Goal: Browse casually: Explore the website without a specific task or goal

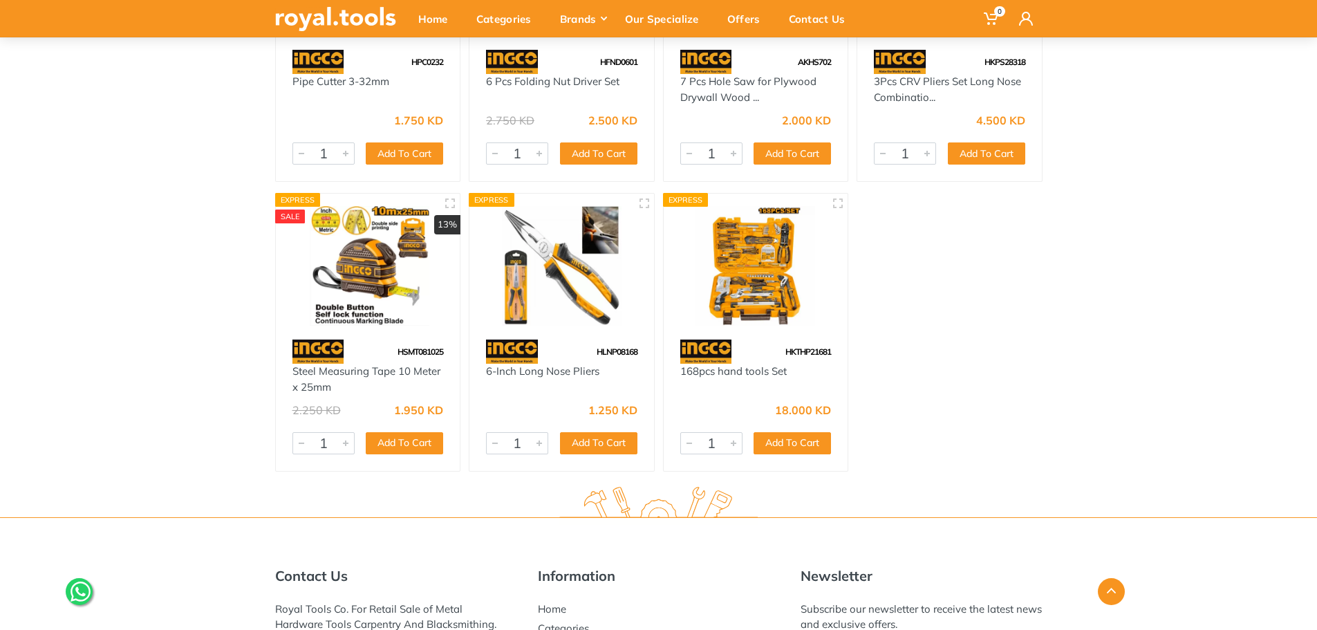
scroll to position [2749, 0]
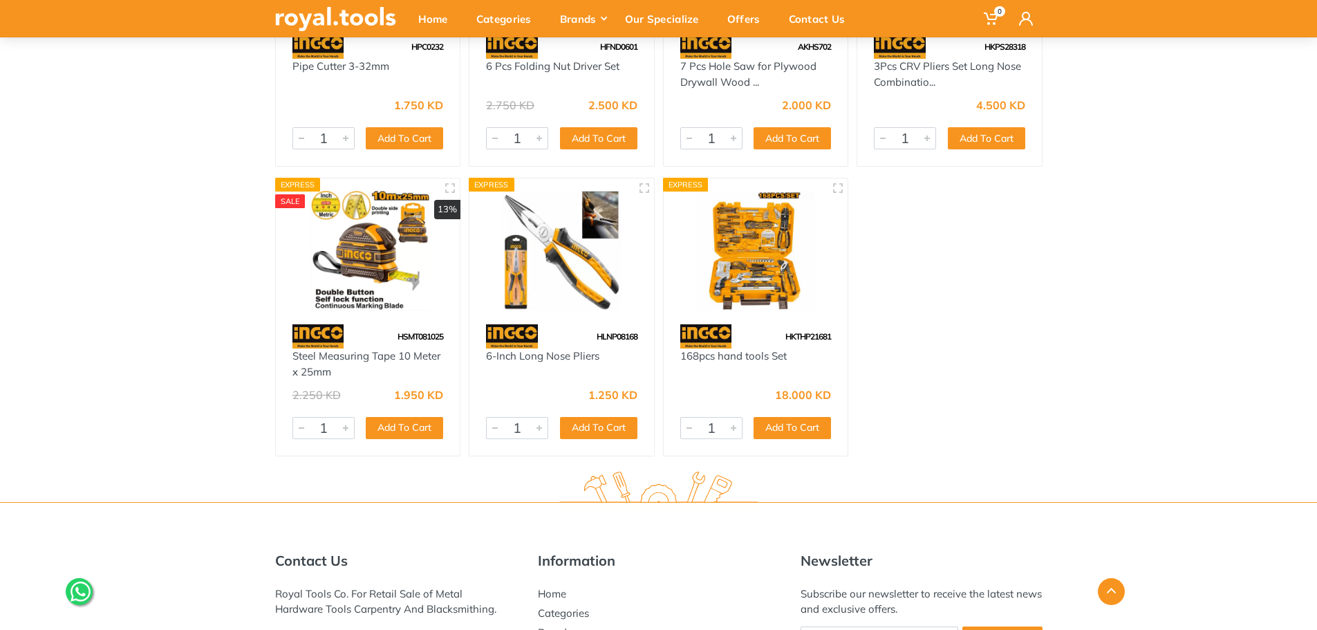
click at [778, 263] on img at bounding box center [756, 251] width 160 height 120
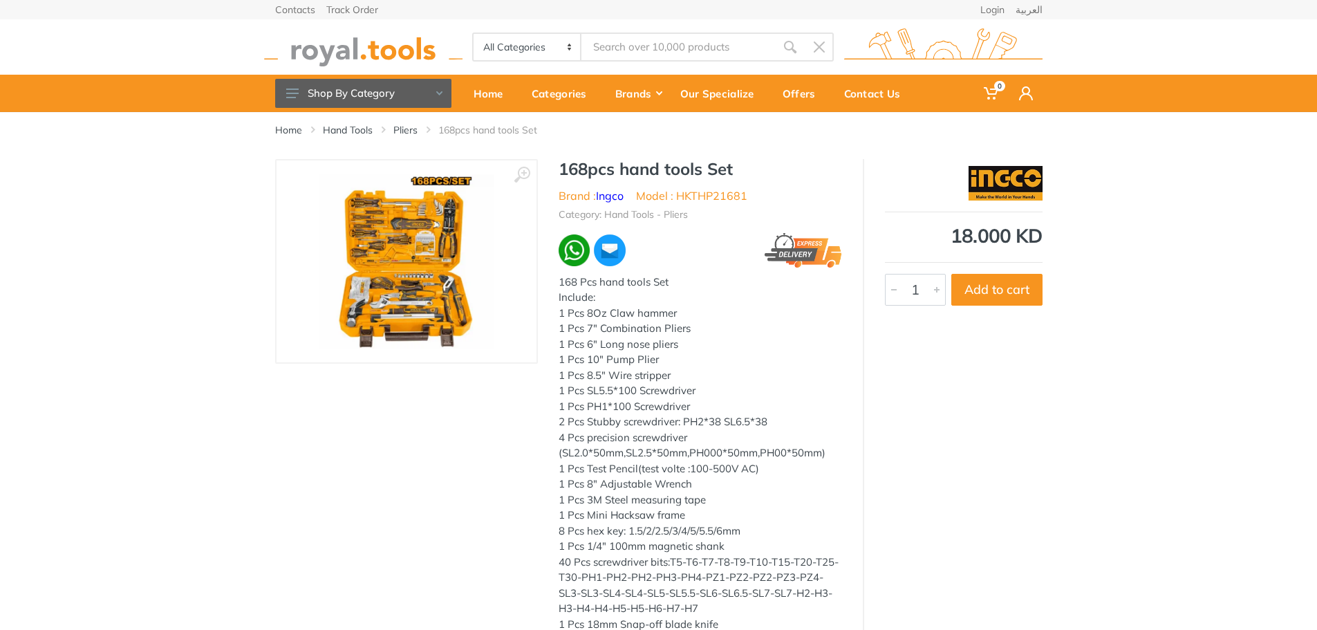
click at [432, 239] on img at bounding box center [407, 261] width 174 height 174
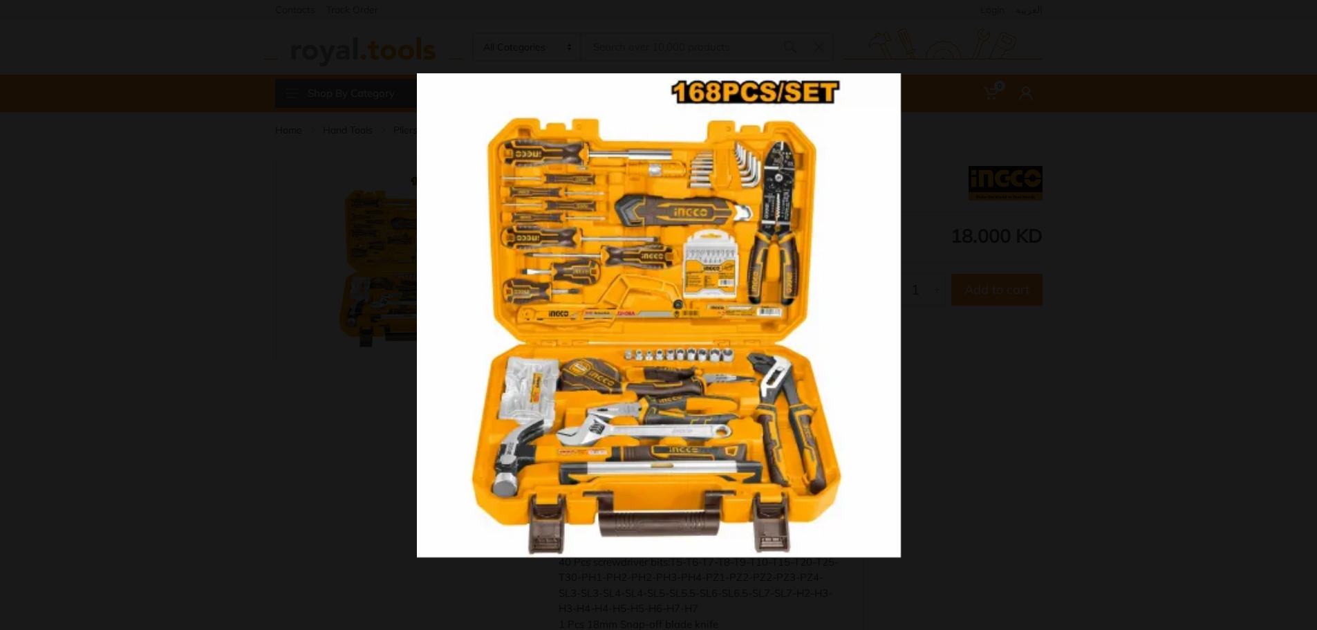
click at [905, 324] on div at bounding box center [977, 341] width 1120 height 536
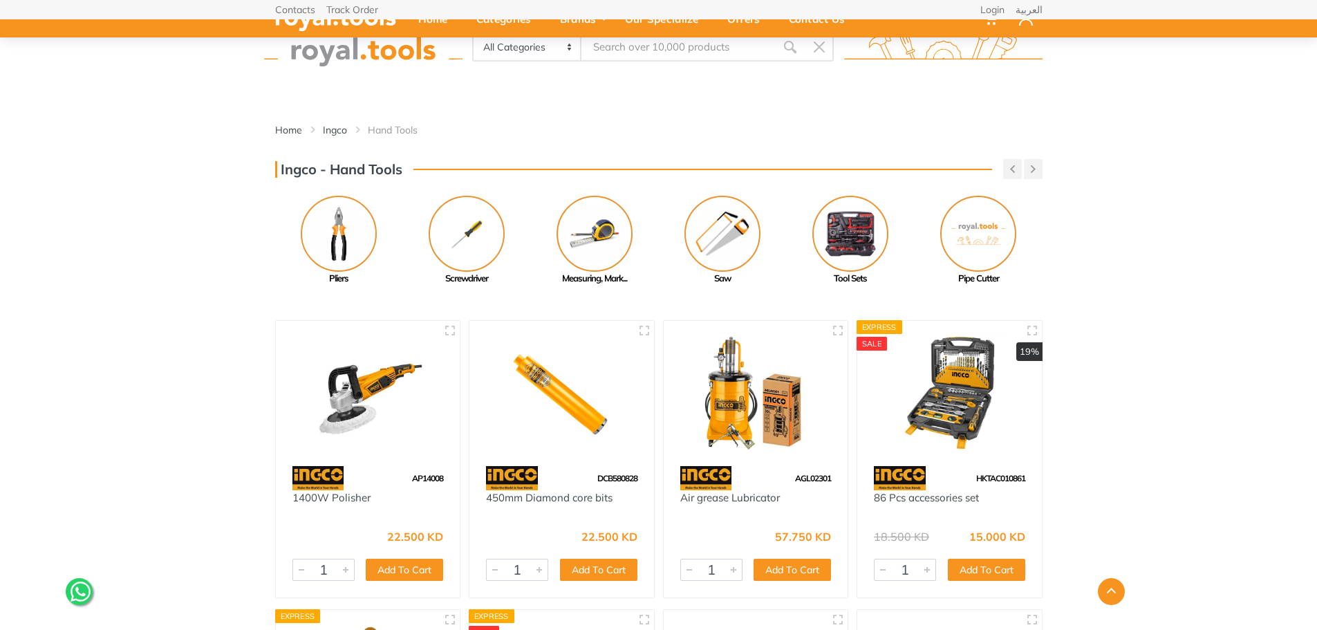
scroll to position [905, 0]
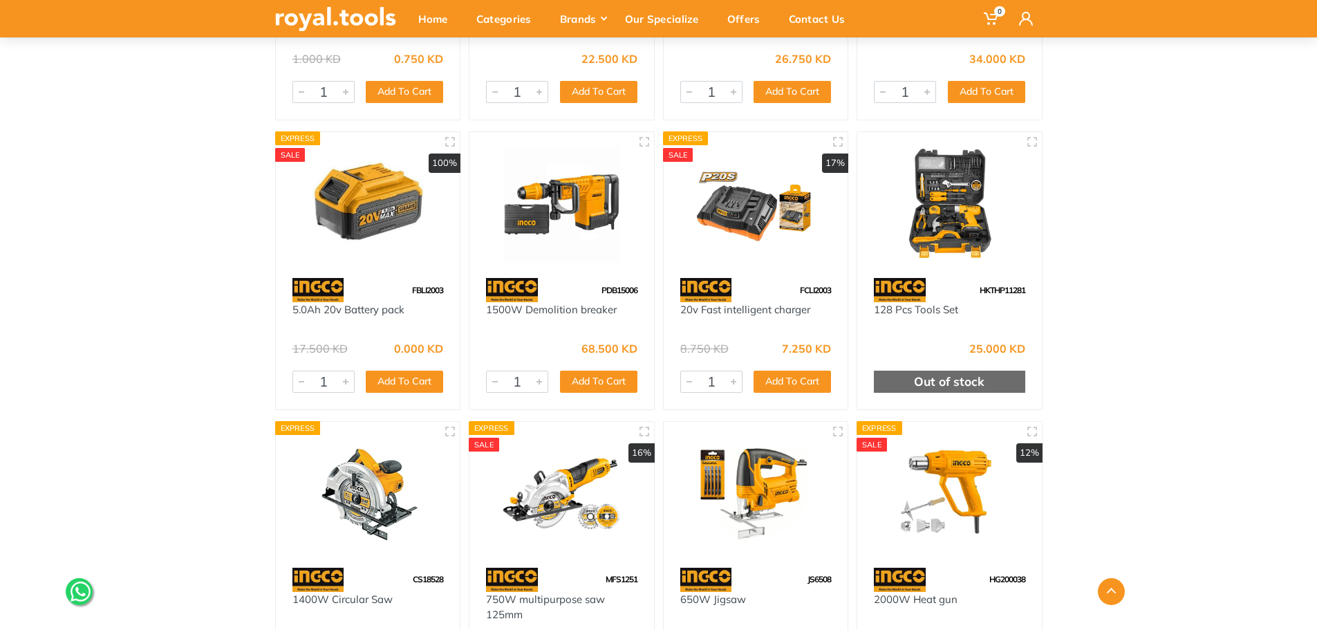
scroll to position [3479, 0]
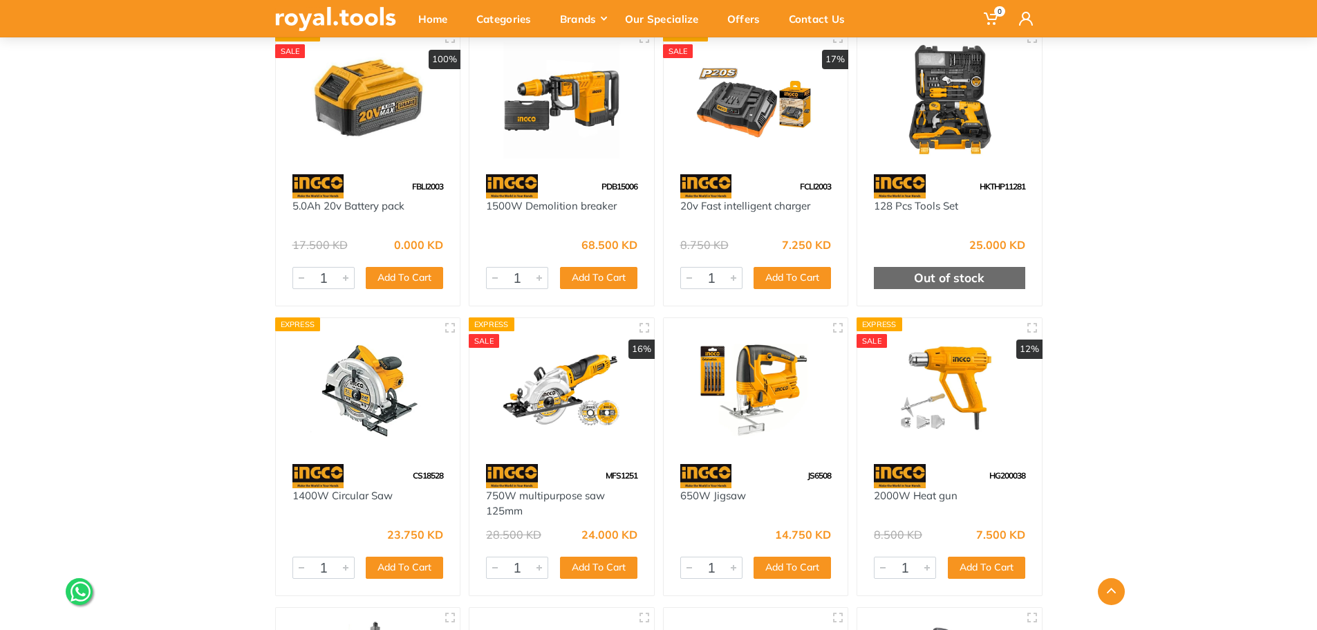
click at [955, 135] on img at bounding box center [950, 101] width 160 height 120
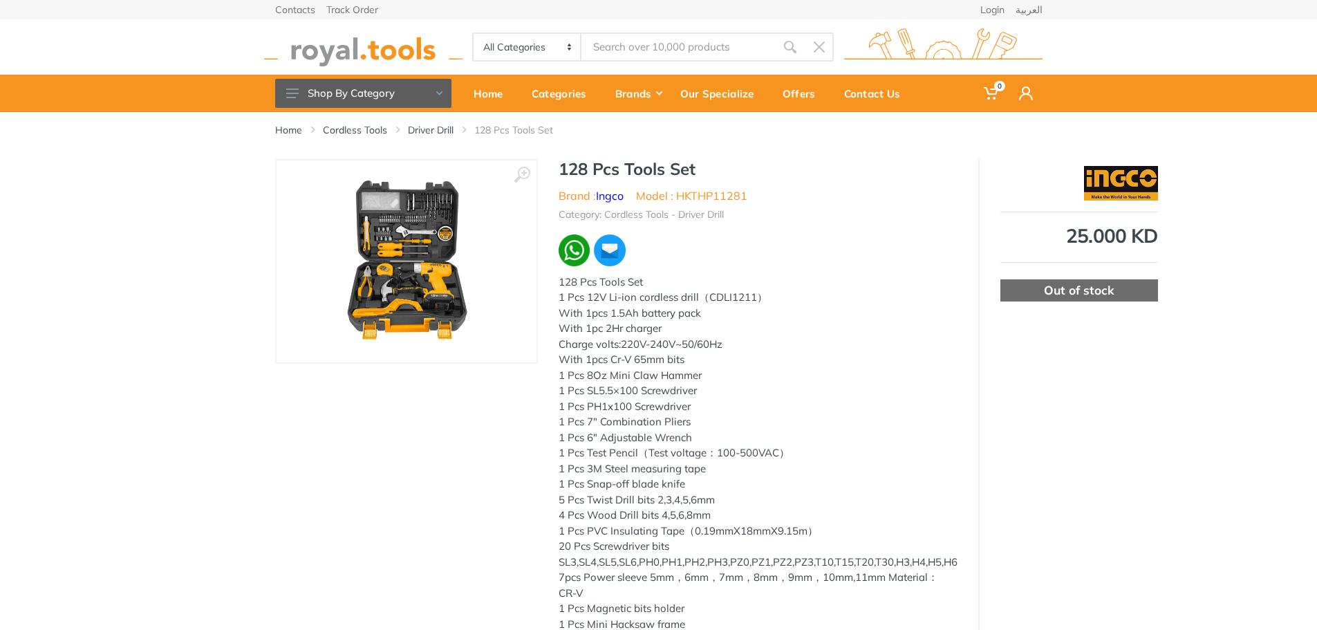
click at [405, 302] on img at bounding box center [407, 261] width 174 height 174
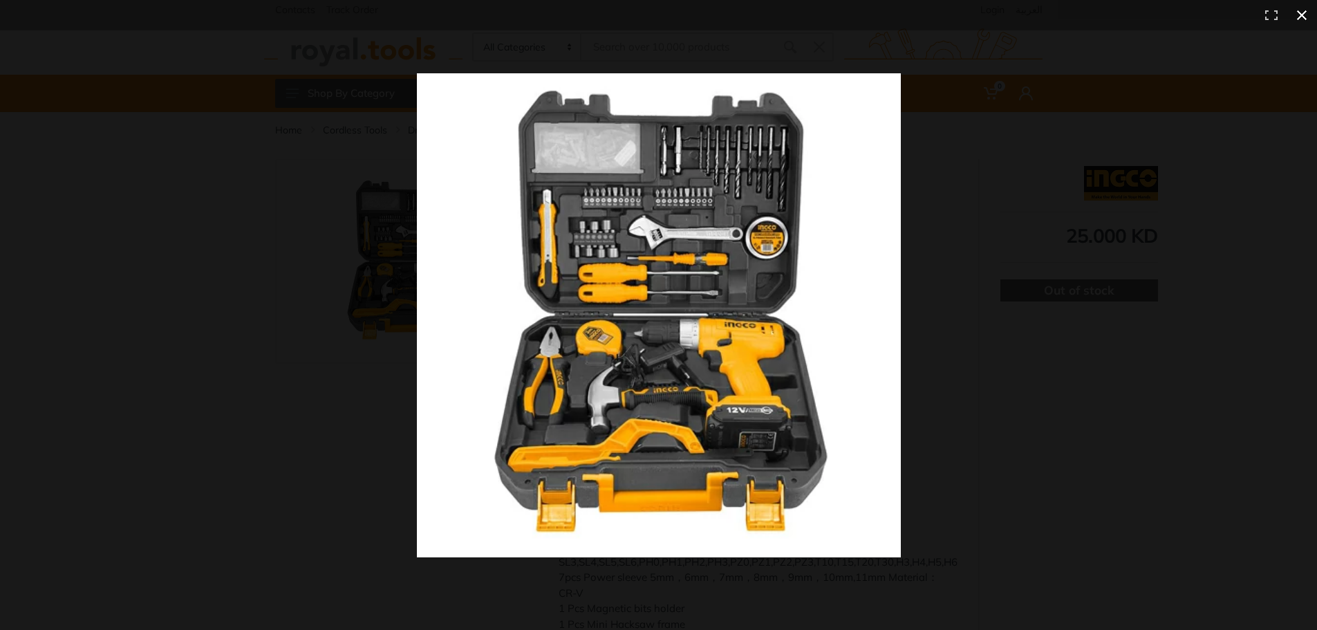
click at [1069, 166] on div at bounding box center [977, 341] width 1120 height 536
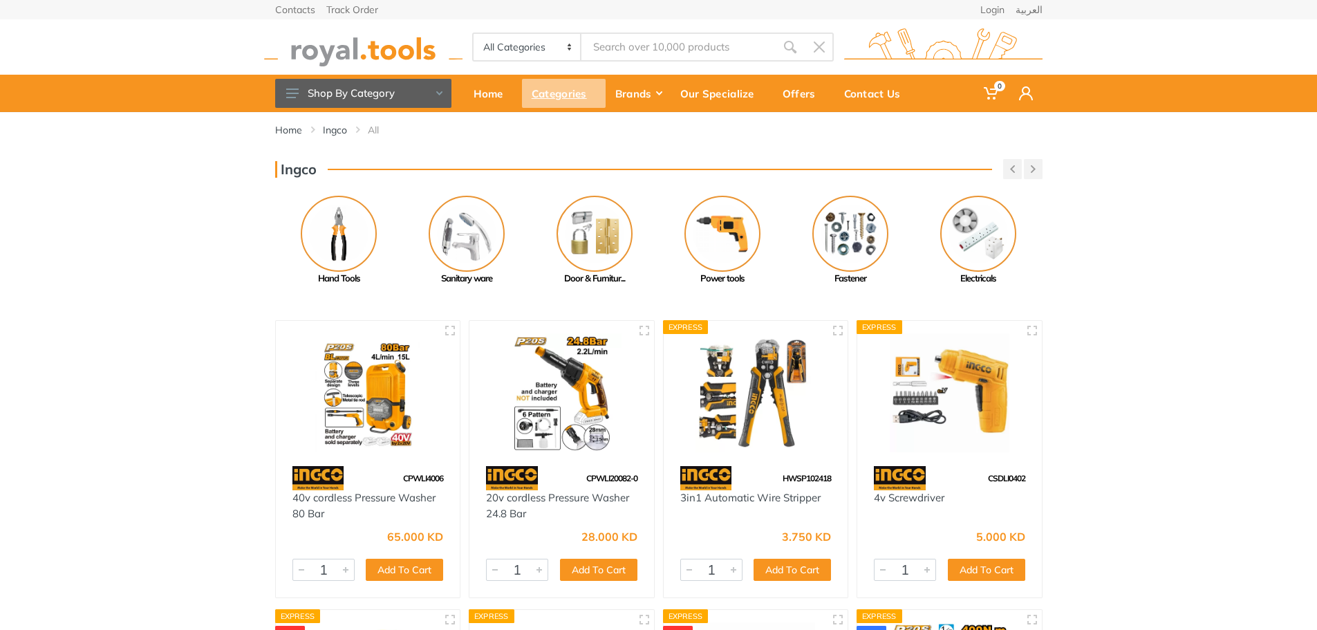
click at [549, 97] on div "Categories" at bounding box center [564, 93] width 84 height 29
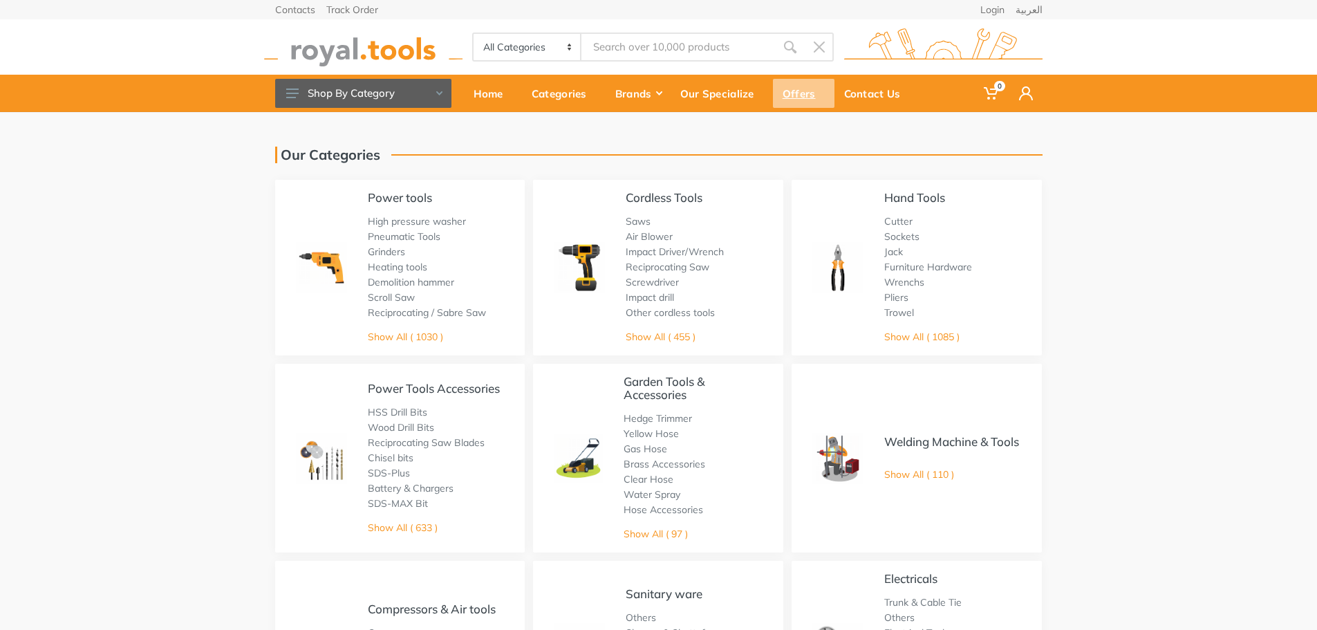
click at [803, 100] on div "Offers" at bounding box center [804, 93] width 62 height 29
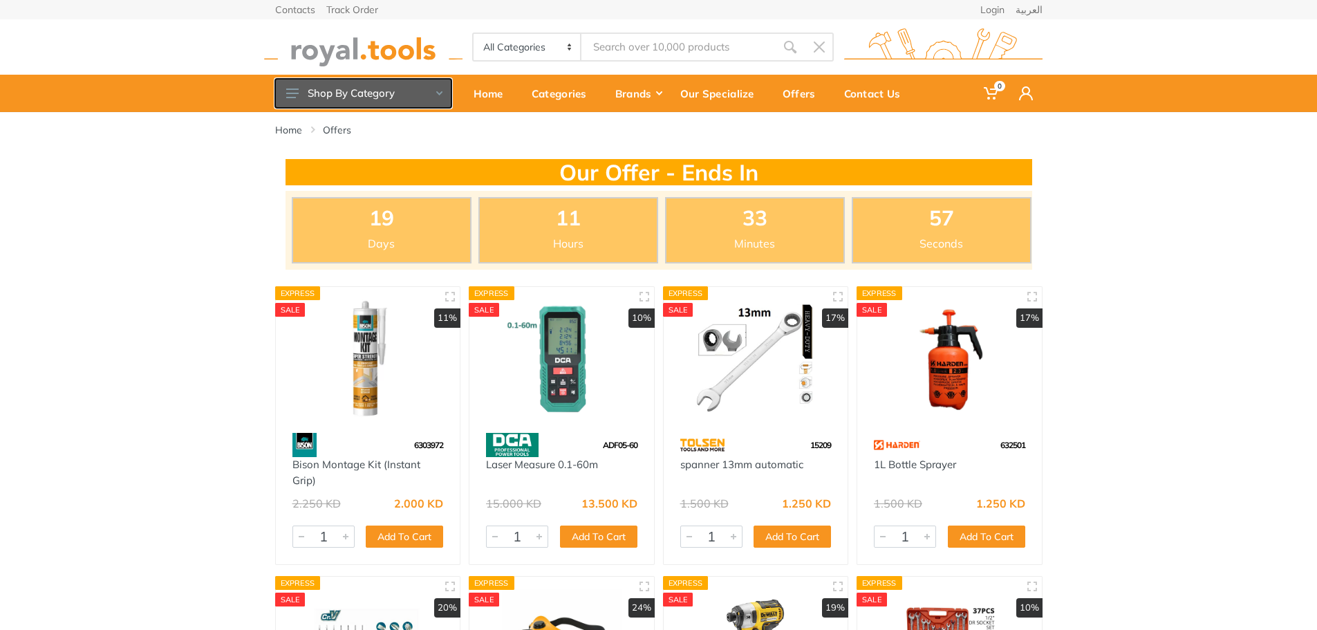
click at [380, 92] on button "Shop By Category" at bounding box center [363, 93] width 176 height 29
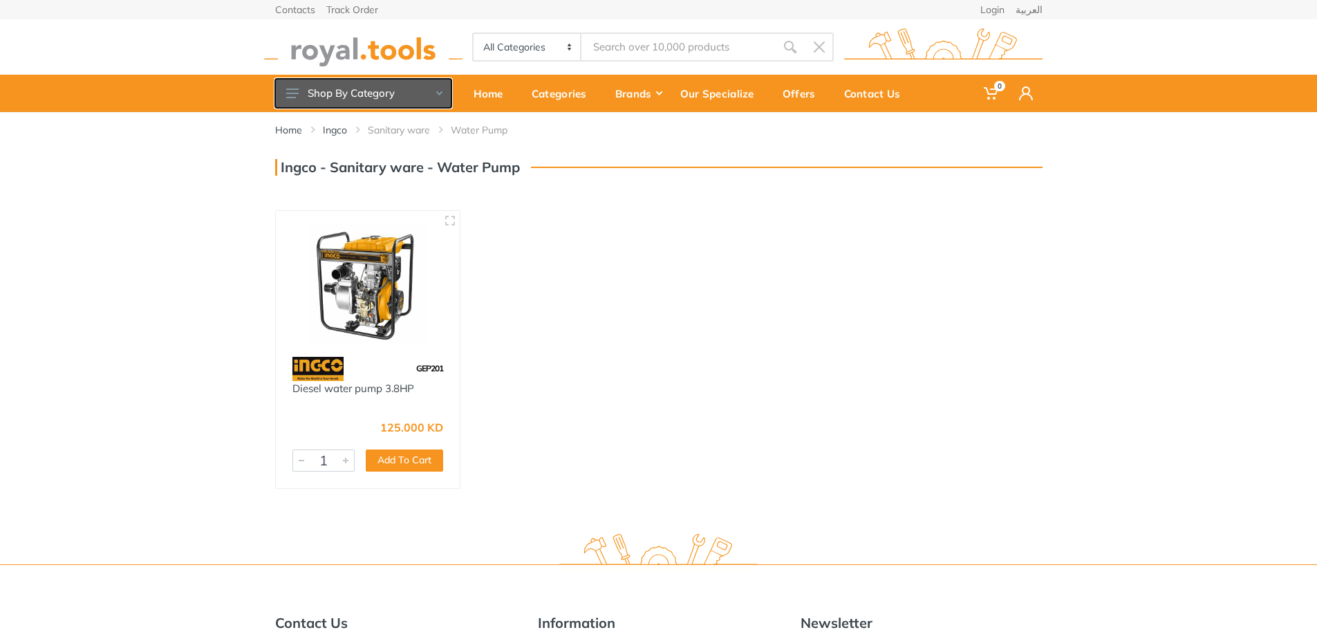
click at [443, 95] on button "Shop By Category" at bounding box center [363, 93] width 176 height 29
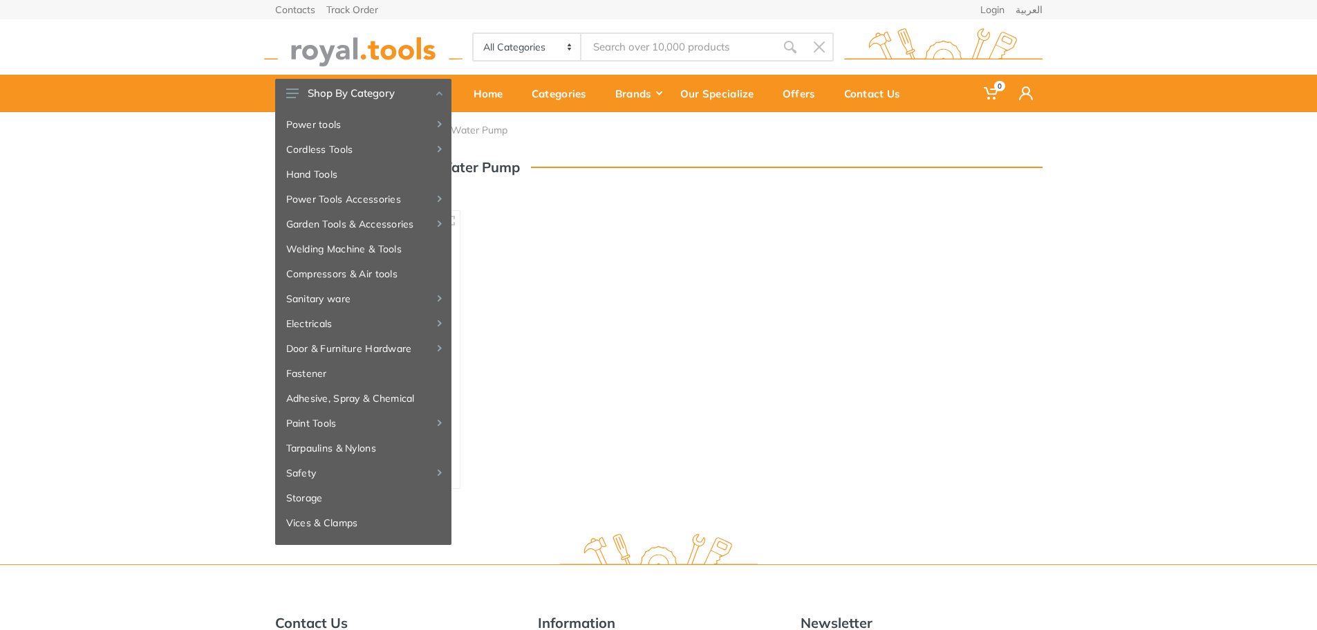
click at [669, 332] on div "GEP201 Diesel water pump 3.8HP 125.000 KD 5709 1 Add To Cart Add" at bounding box center [659, 350] width 776 height 290
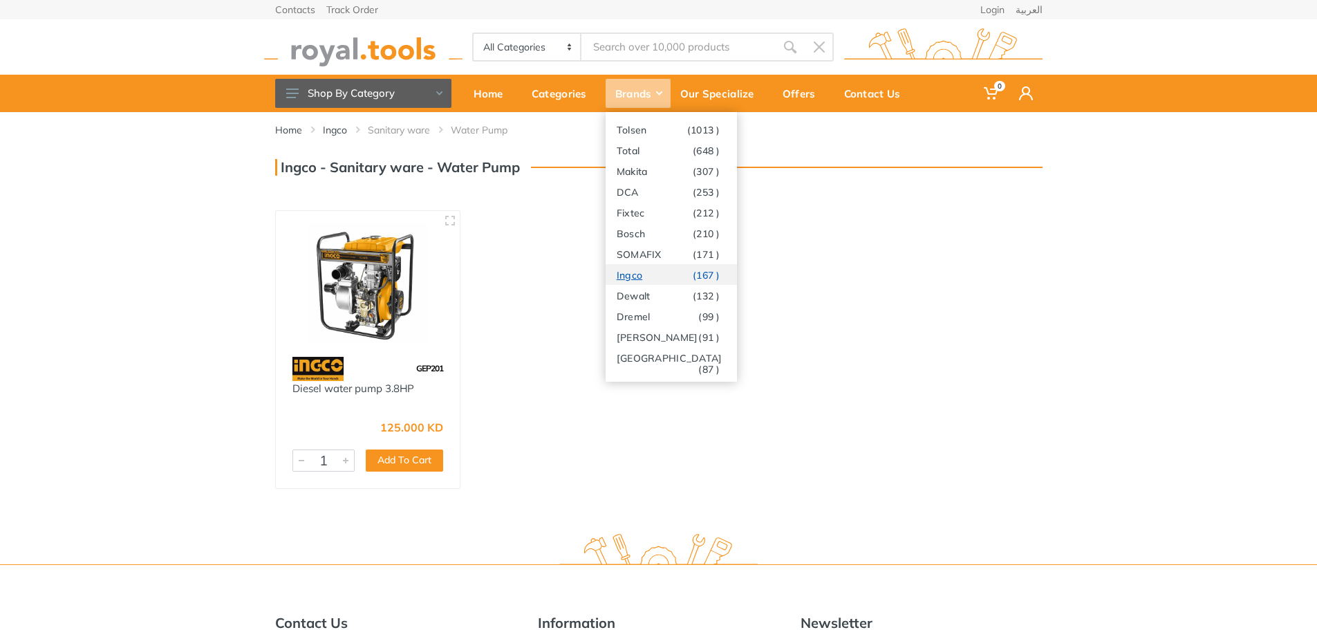
click at [710, 282] on link "Ingco (167 )" at bounding box center [671, 274] width 131 height 21
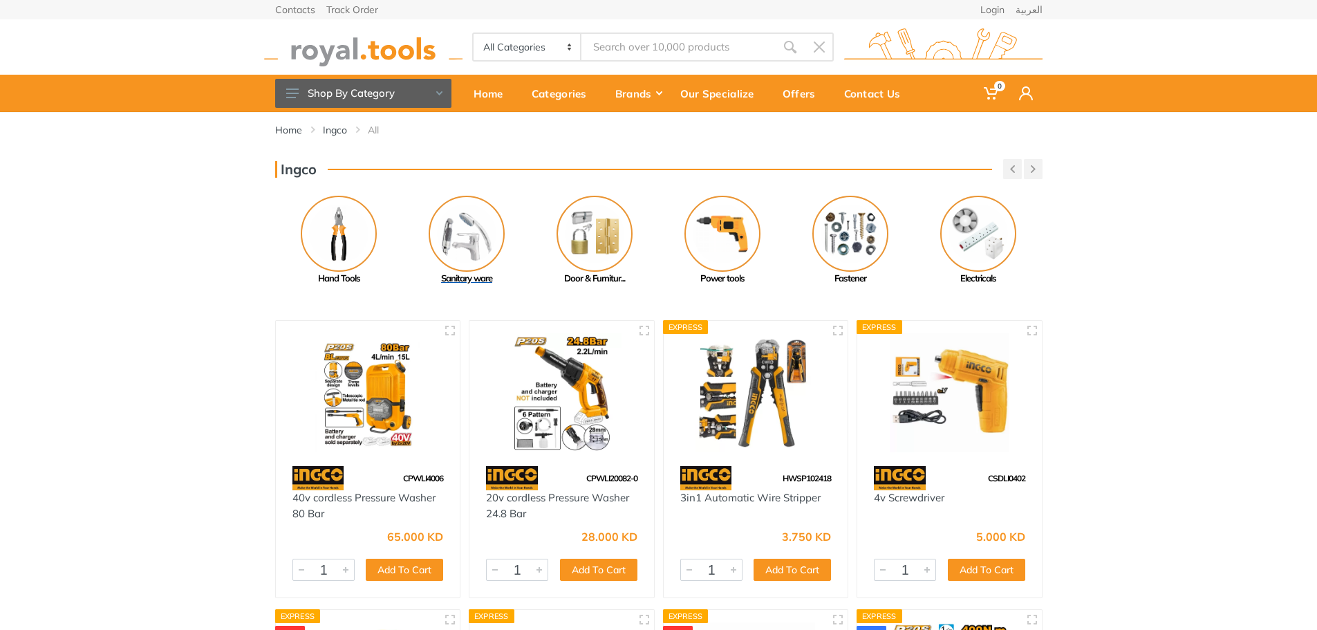
click at [488, 263] on img at bounding box center [467, 234] width 76 height 76
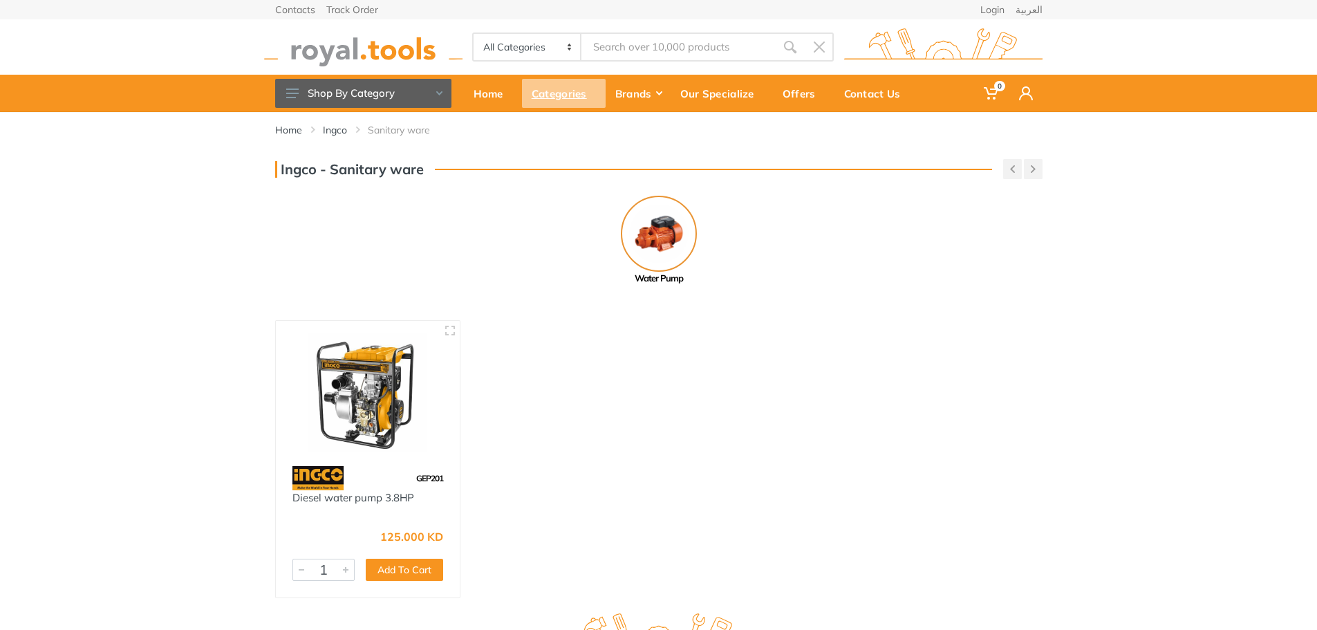
click at [552, 104] on div "Categories" at bounding box center [564, 93] width 84 height 29
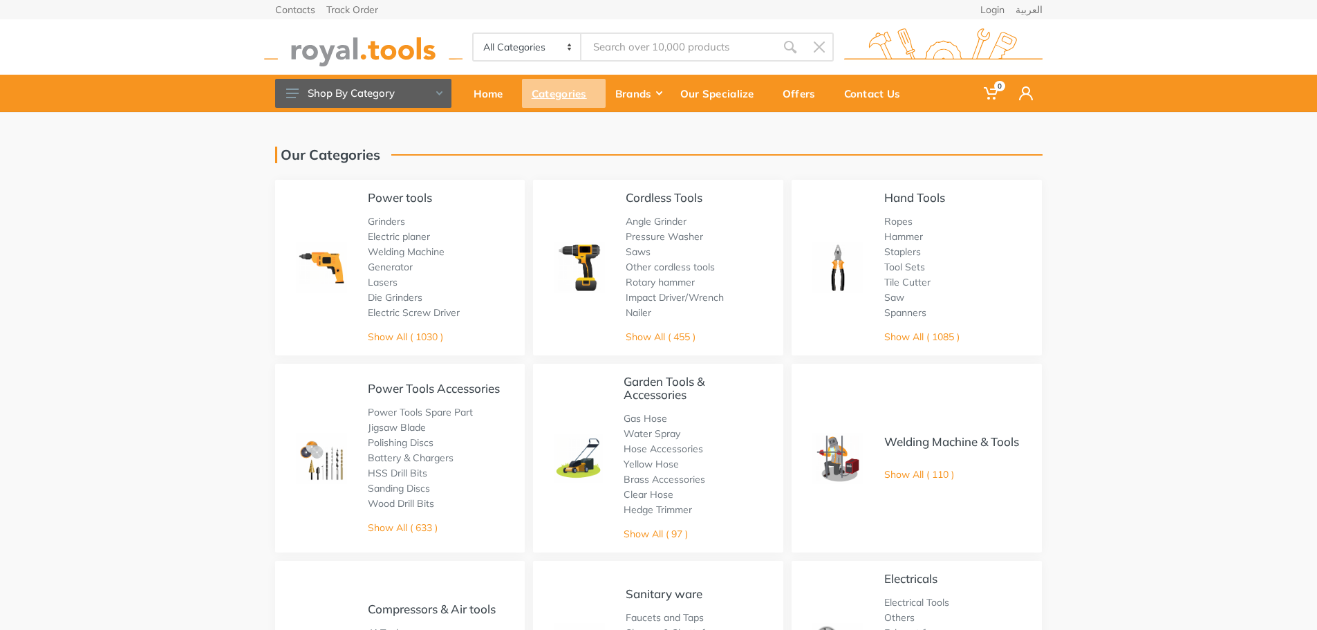
click at [538, 86] on div "Categories" at bounding box center [564, 93] width 84 height 29
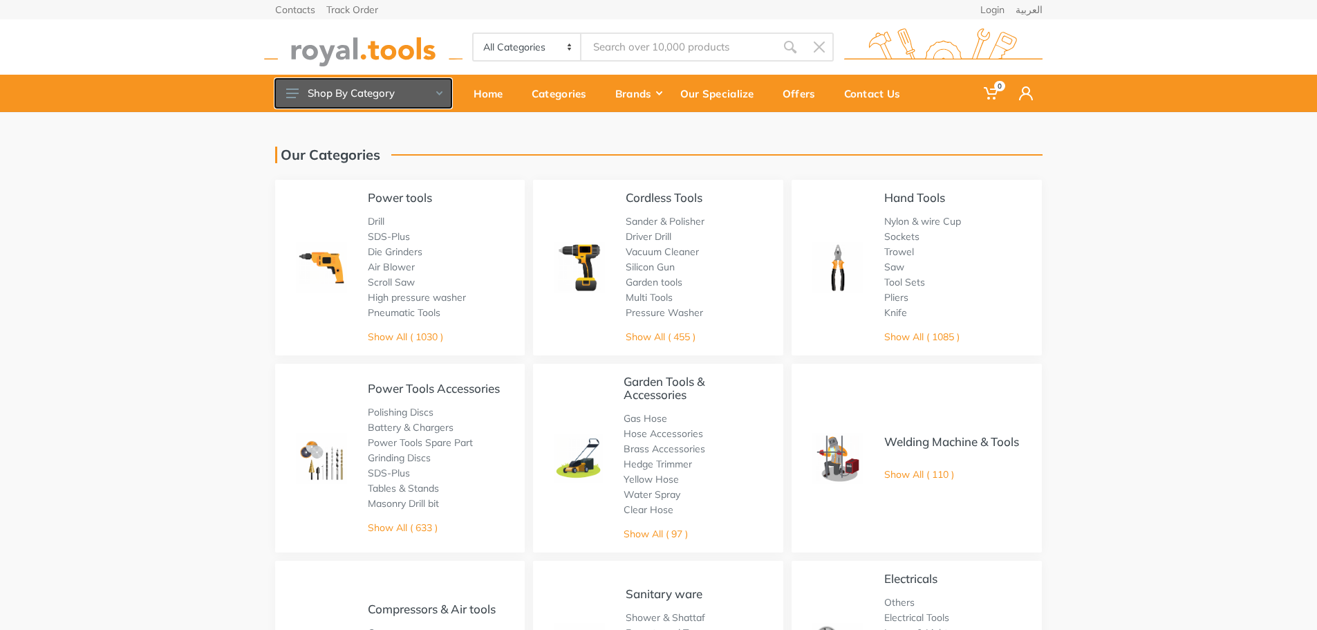
click at [435, 97] on button "Shop By Category" at bounding box center [363, 93] width 176 height 29
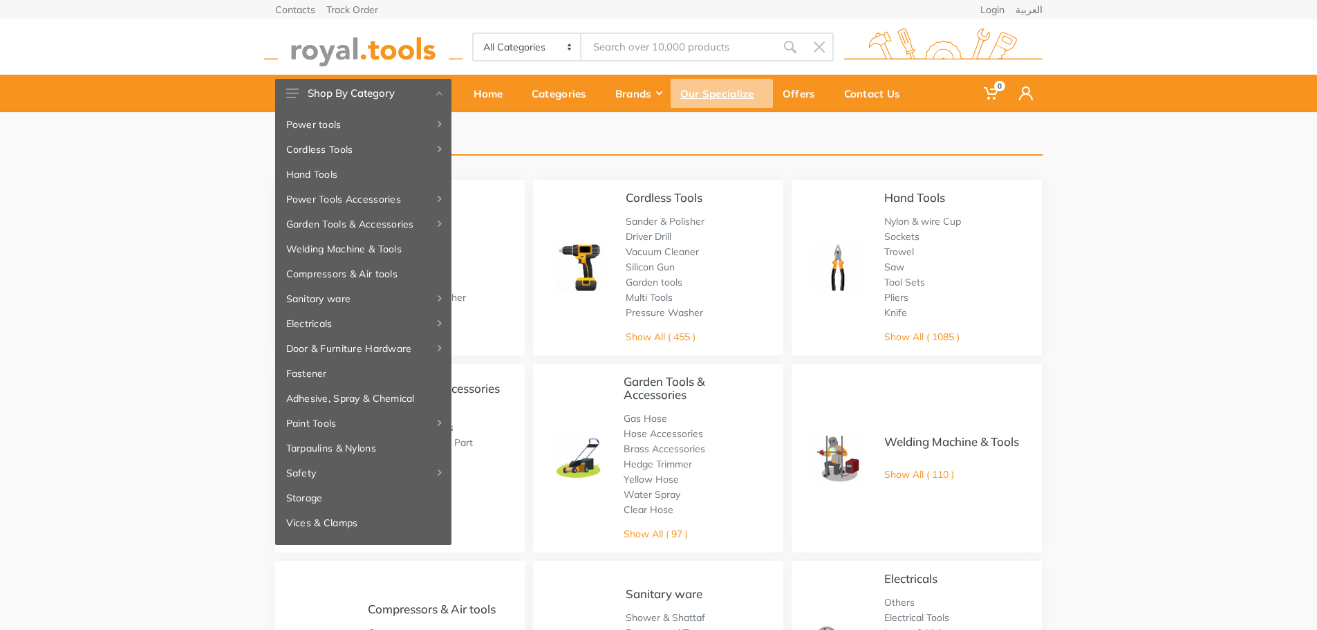
click at [727, 105] on div "Our Specialize" at bounding box center [722, 93] width 102 height 29
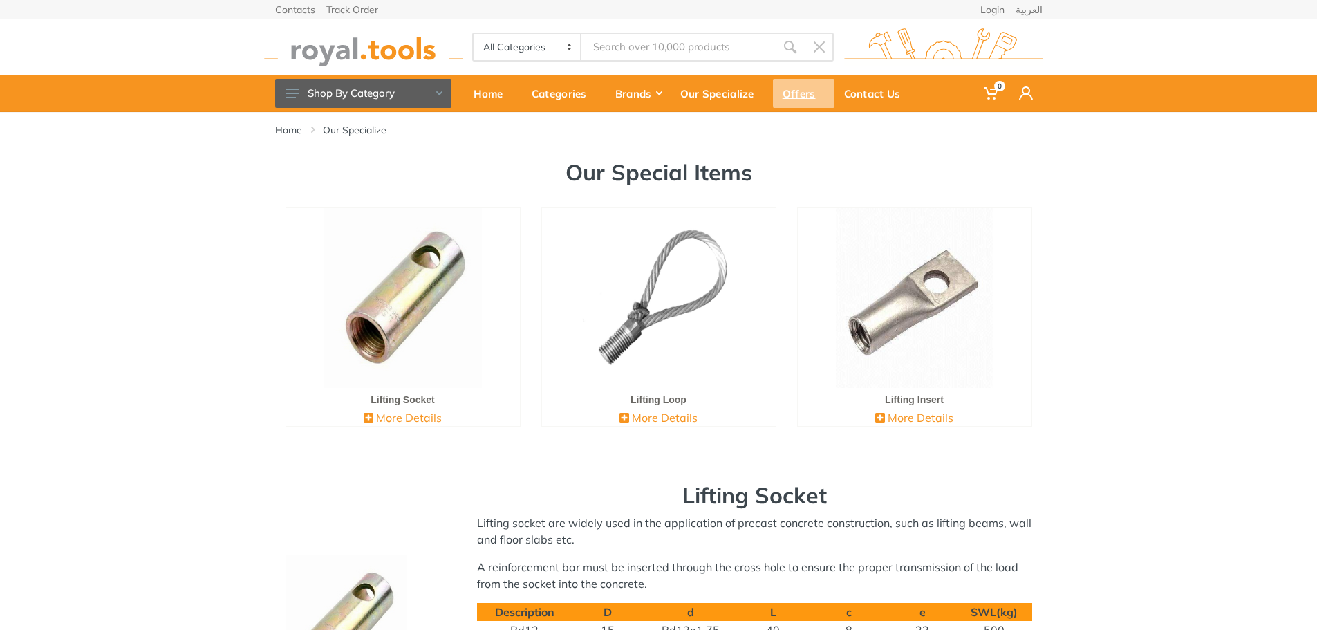
click at [799, 91] on div "Offers" at bounding box center [804, 93] width 62 height 29
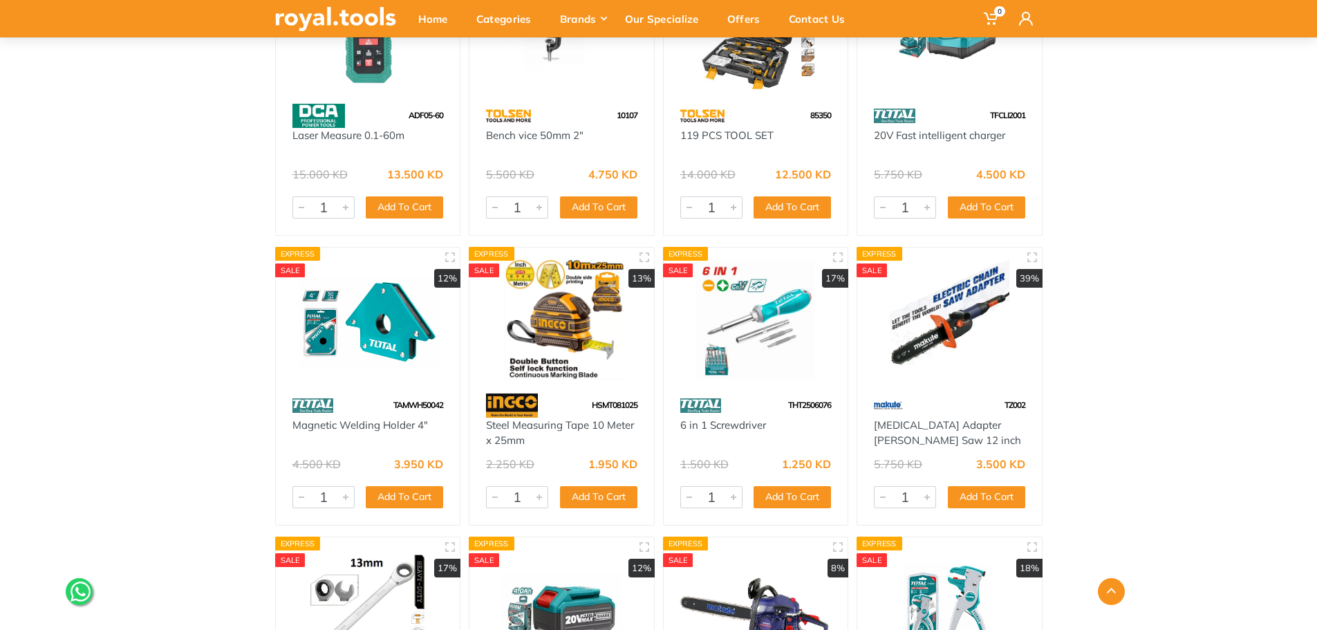
scroll to position [8468, 0]
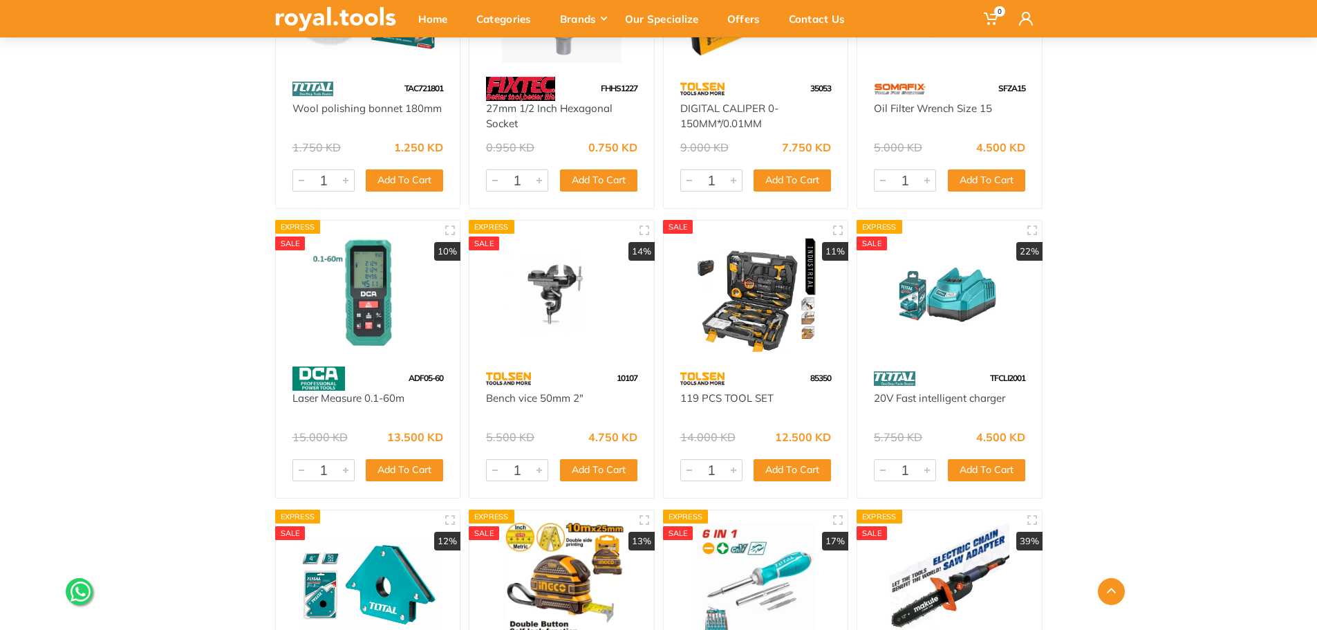
click at [710, 334] on img at bounding box center [756, 293] width 160 height 120
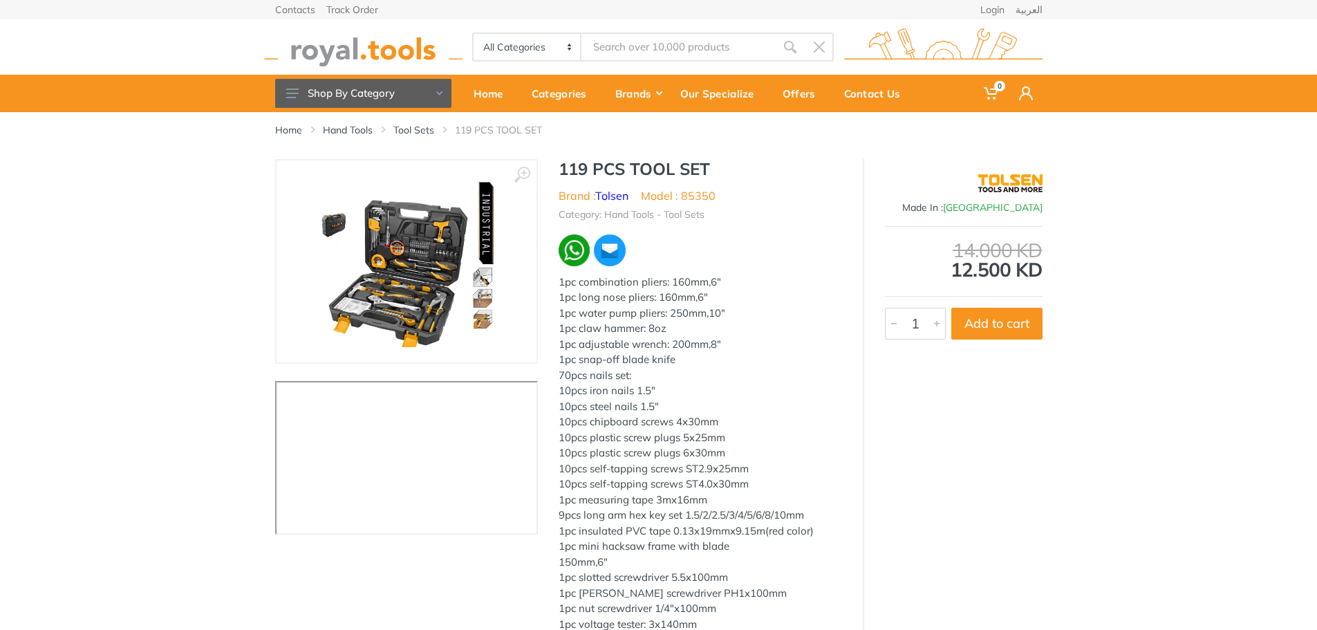
click at [376, 264] on img at bounding box center [405, 261] width 181 height 174
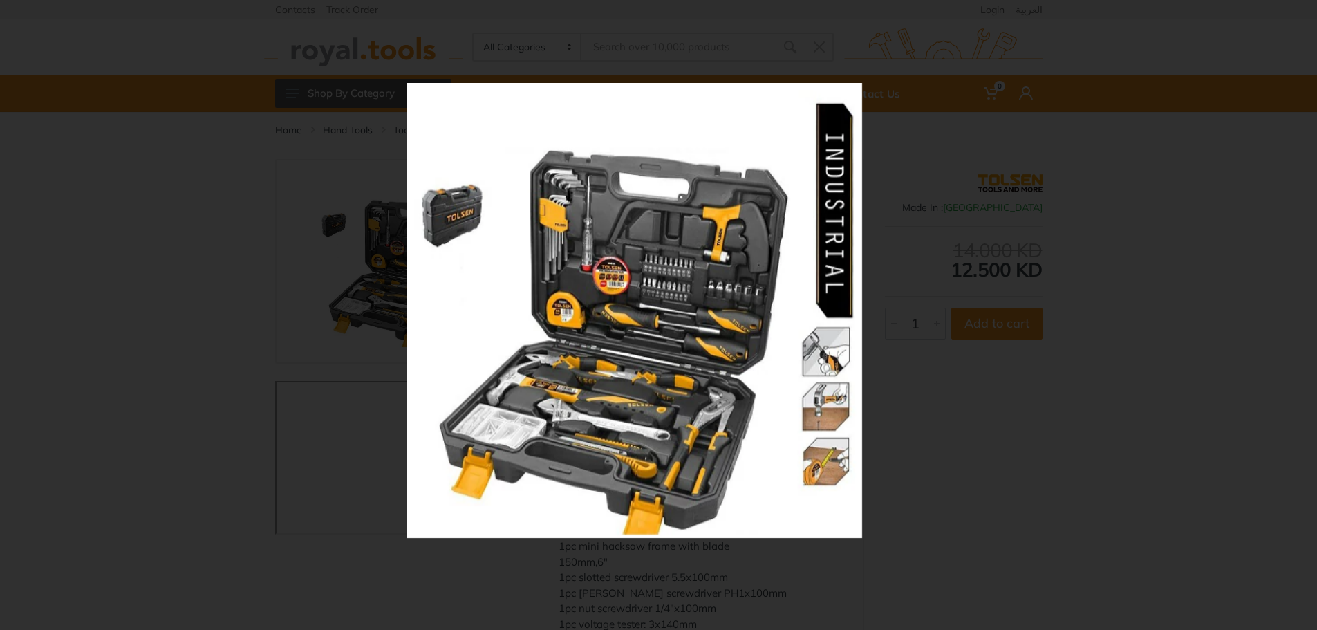
scroll to position [69, 0]
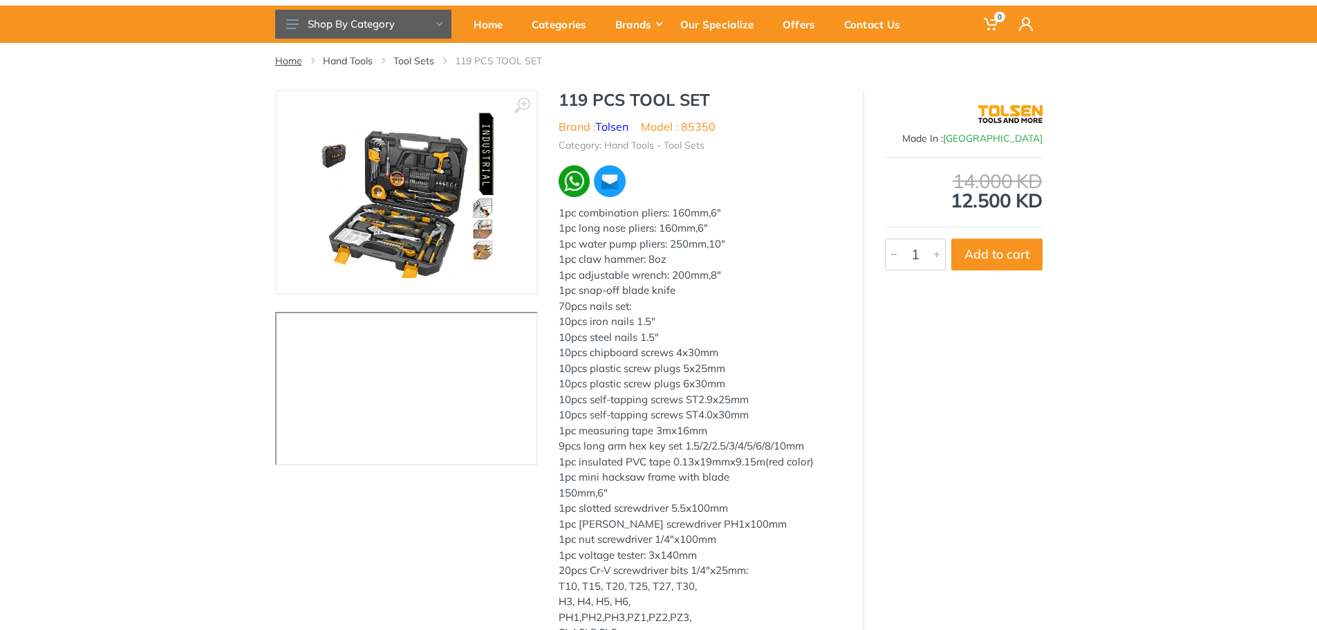
click at [297, 65] on link "Home" at bounding box center [288, 61] width 27 height 14
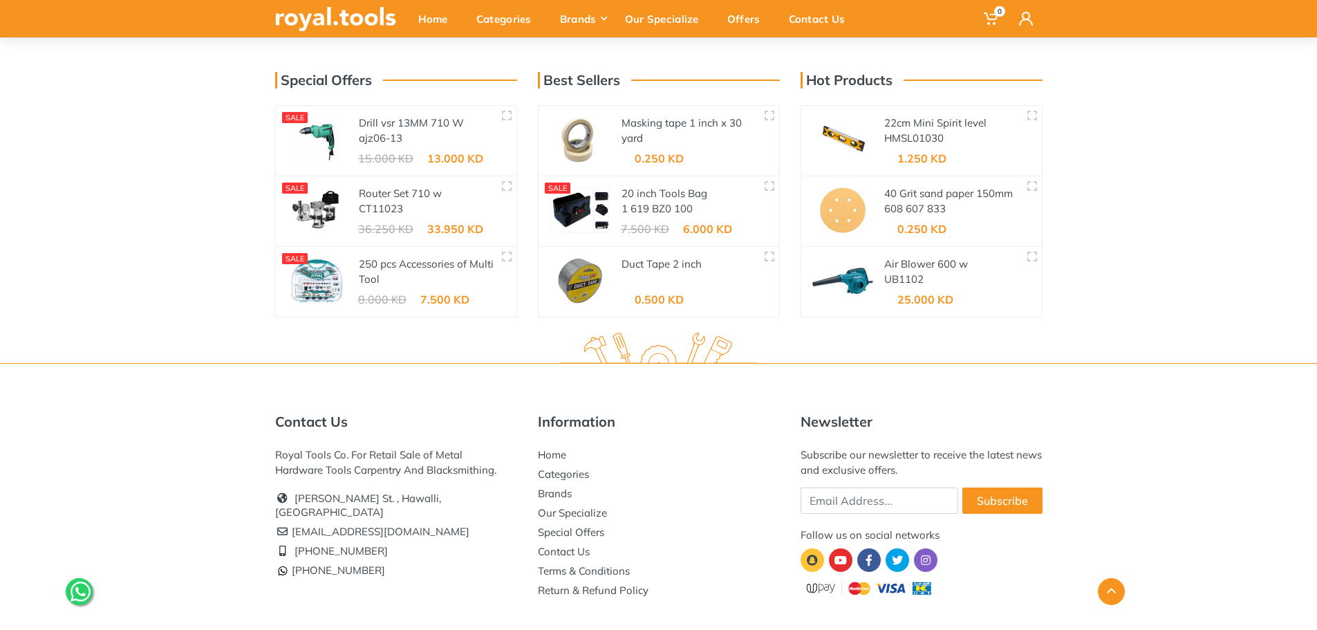
scroll to position [2333, 0]
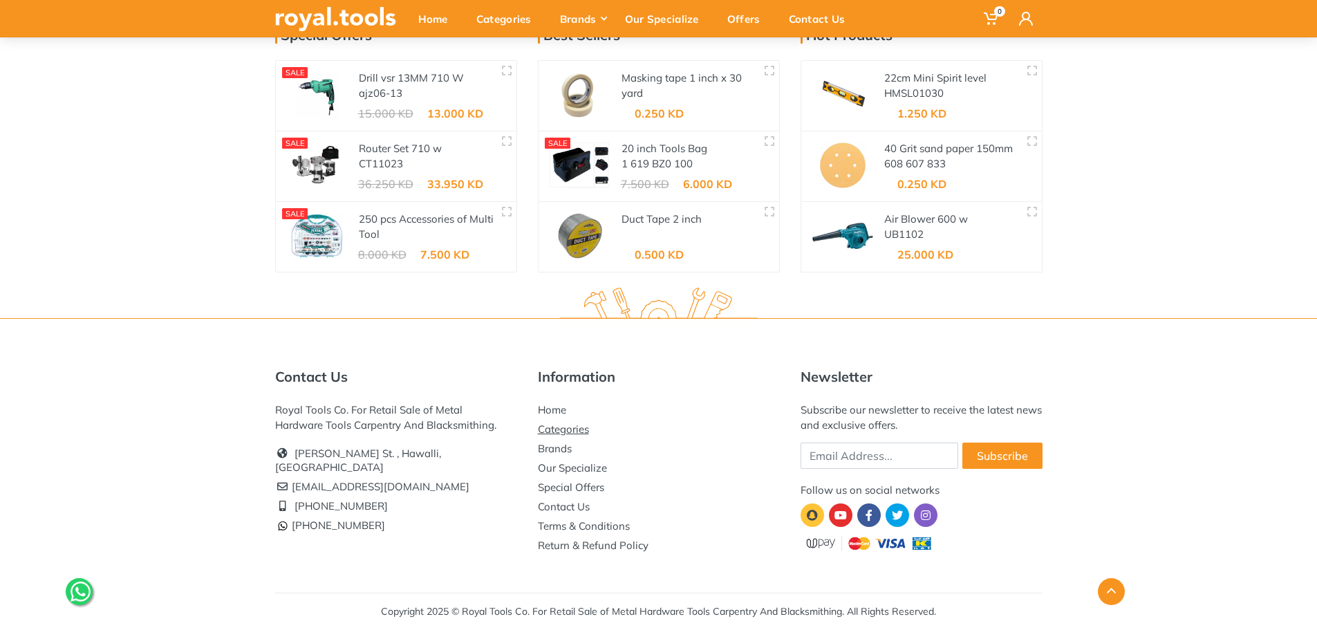
click at [564, 425] on link "Categories" at bounding box center [563, 429] width 51 height 13
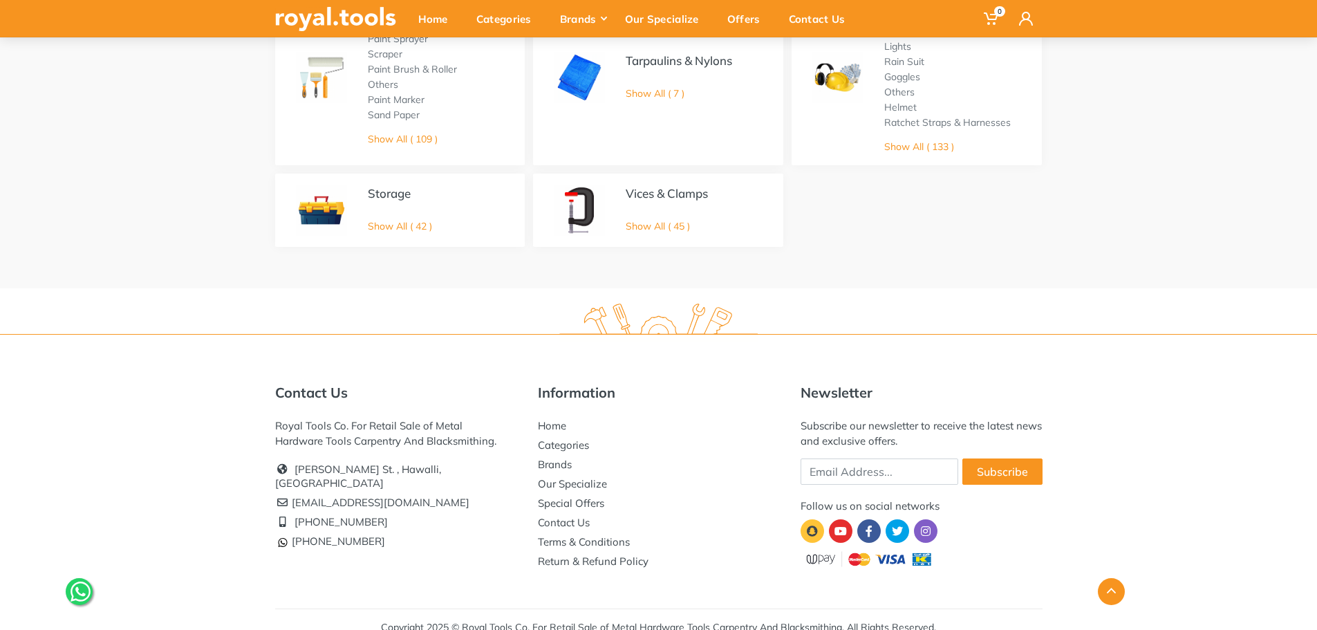
scroll to position [968, 0]
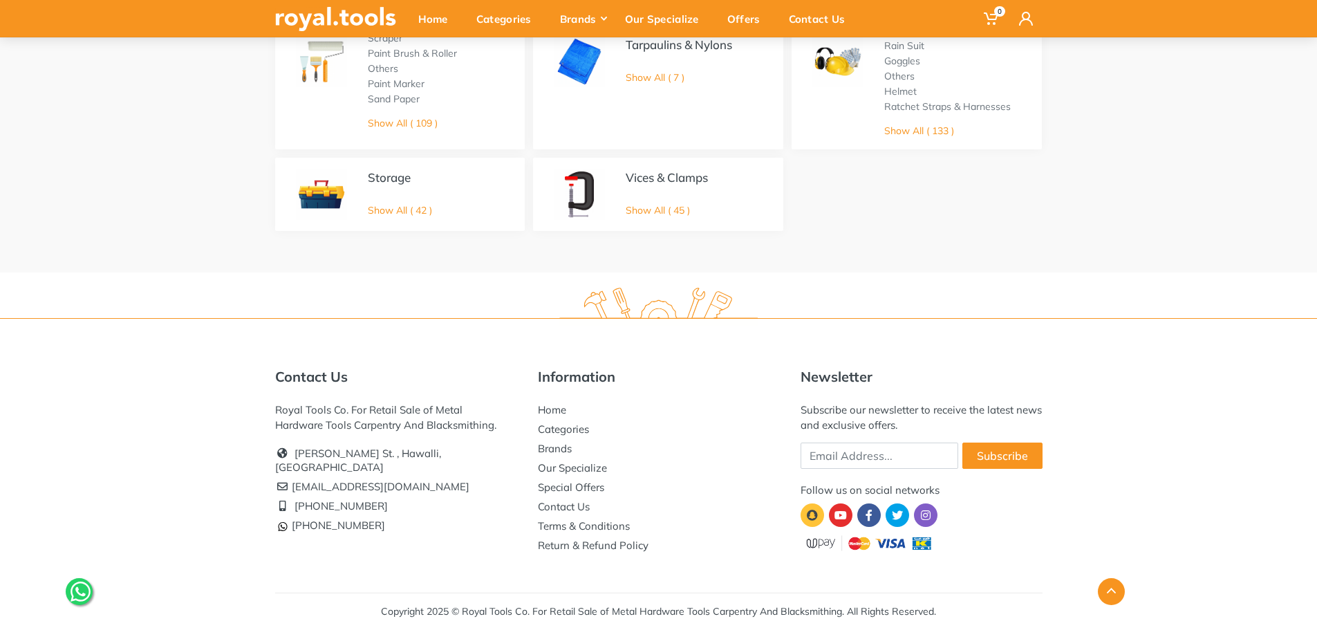
click at [380, 202] on div "Storage Show All ( 42 )" at bounding box center [400, 194] width 64 height 47
click at [382, 210] on link "Show All ( 42 )" at bounding box center [400, 210] width 64 height 12
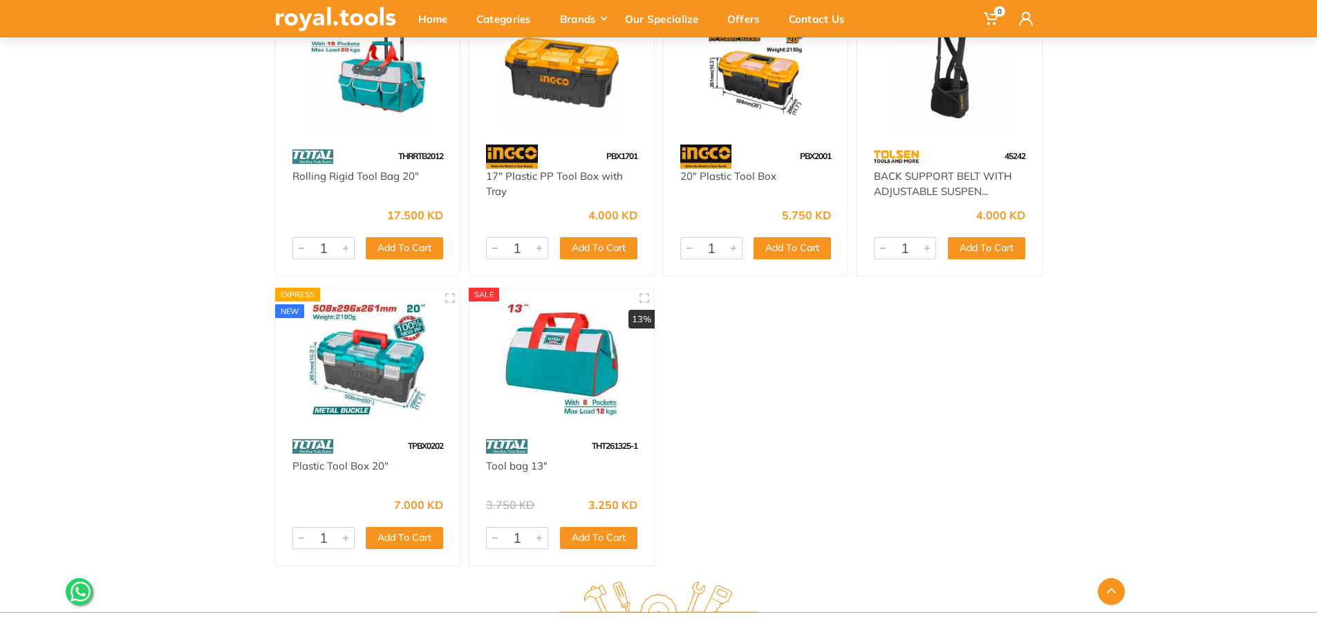
scroll to position [2910, 0]
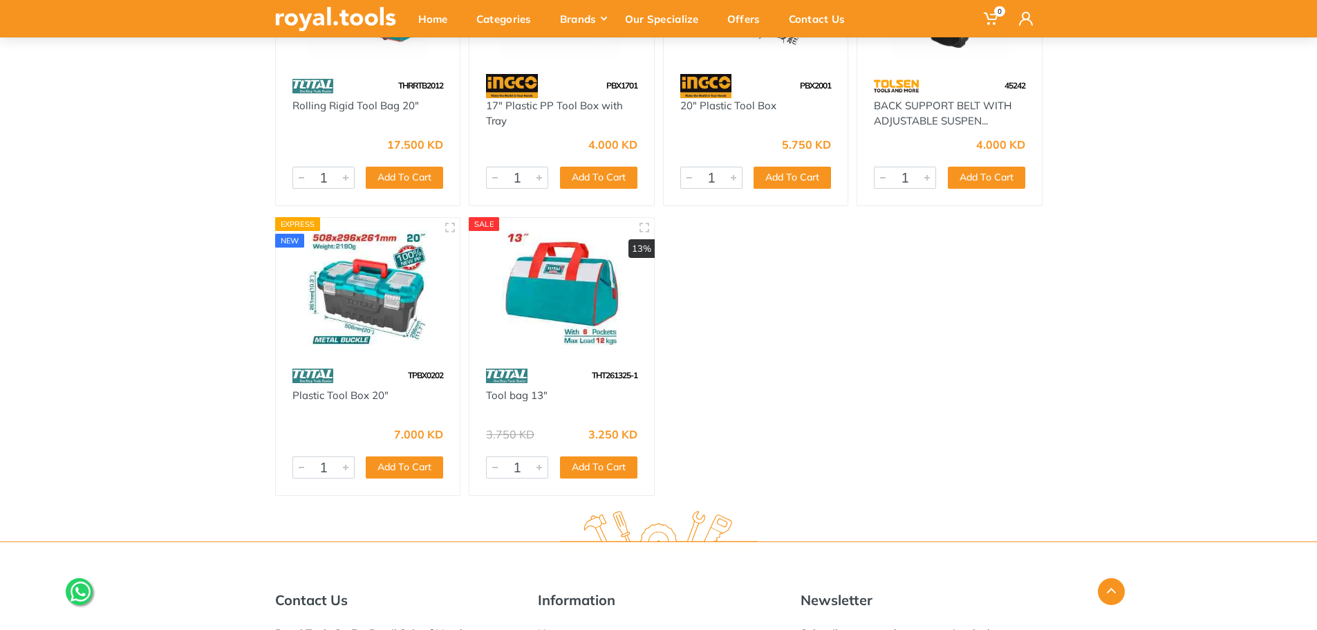
click at [362, 322] on img at bounding box center [368, 290] width 160 height 120
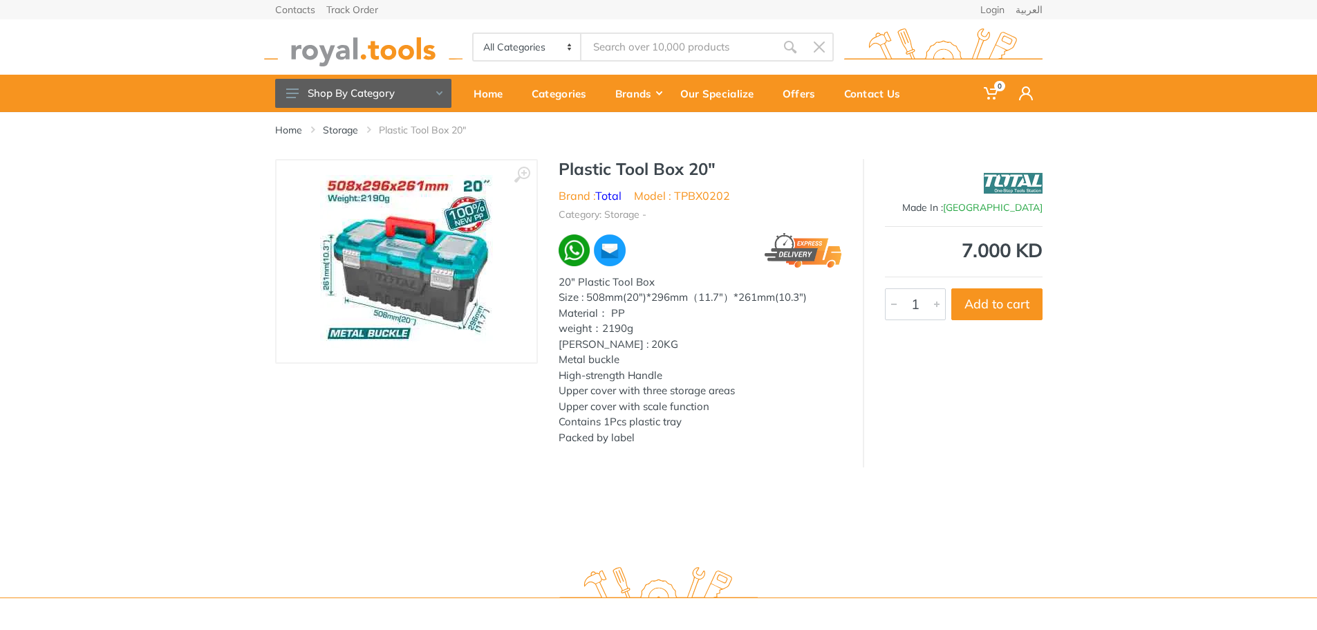
click at [385, 248] on img at bounding box center [406, 261] width 173 height 173
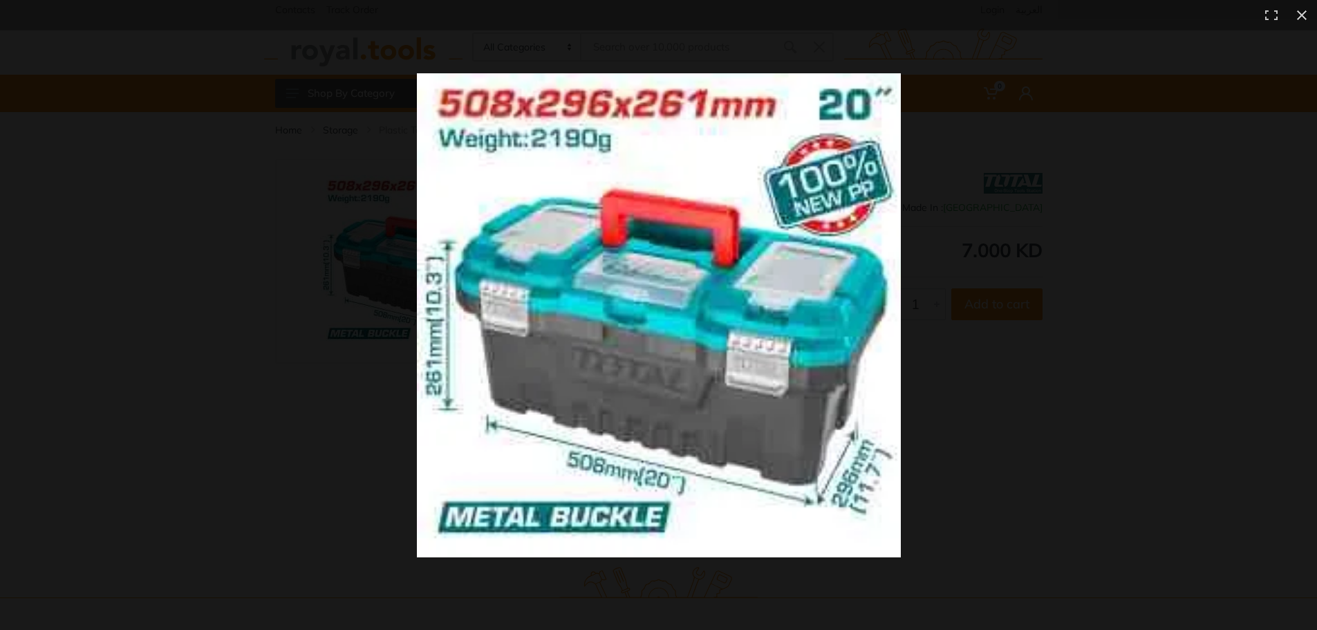
click at [893, 262] on img at bounding box center [659, 315] width 484 height 484
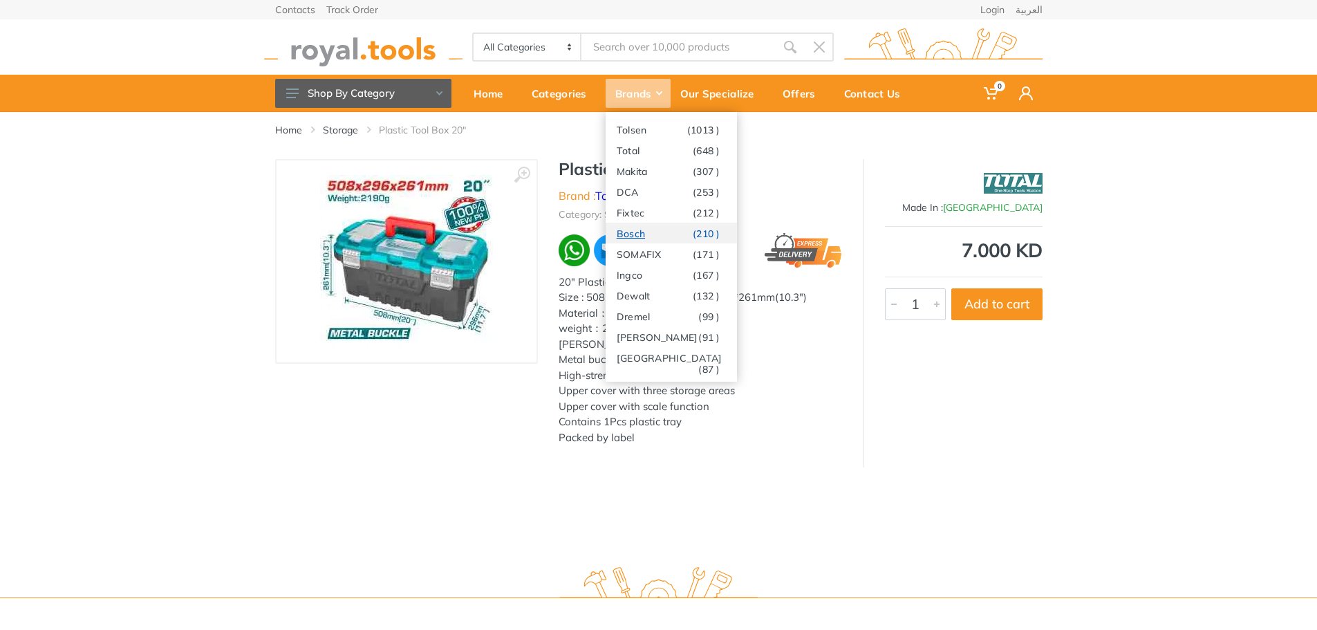
click at [686, 238] on link "Bosch (210 )" at bounding box center [671, 233] width 131 height 21
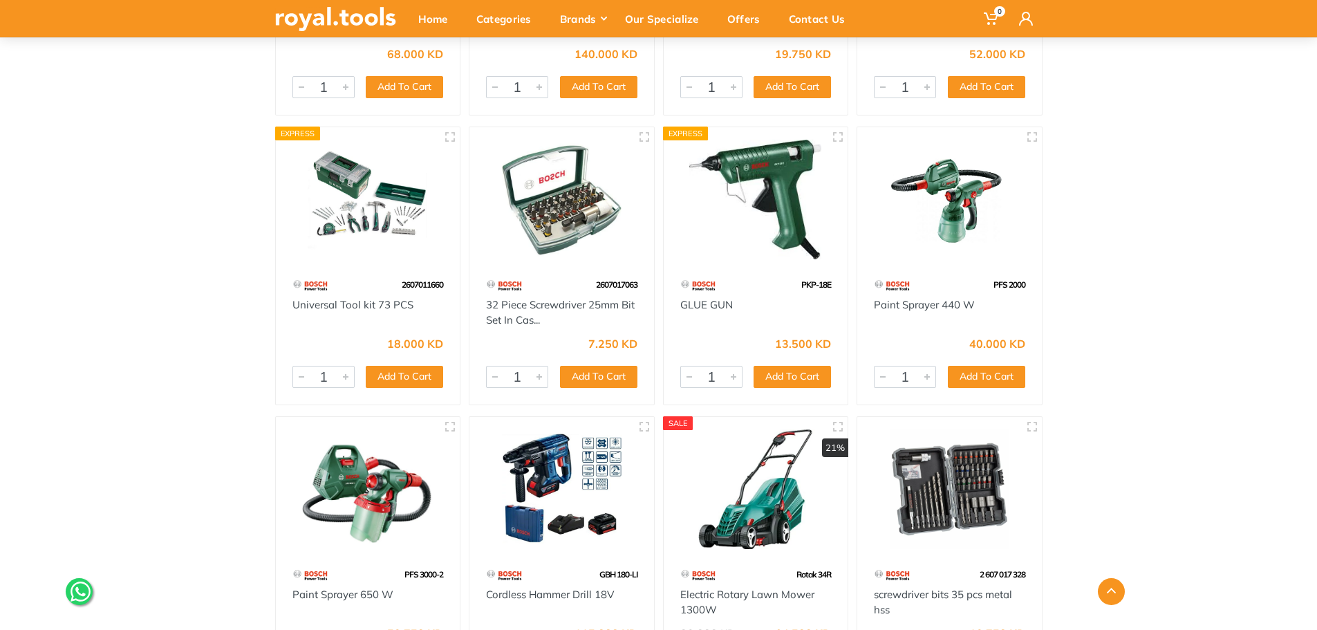
scroll to position [3966, 0]
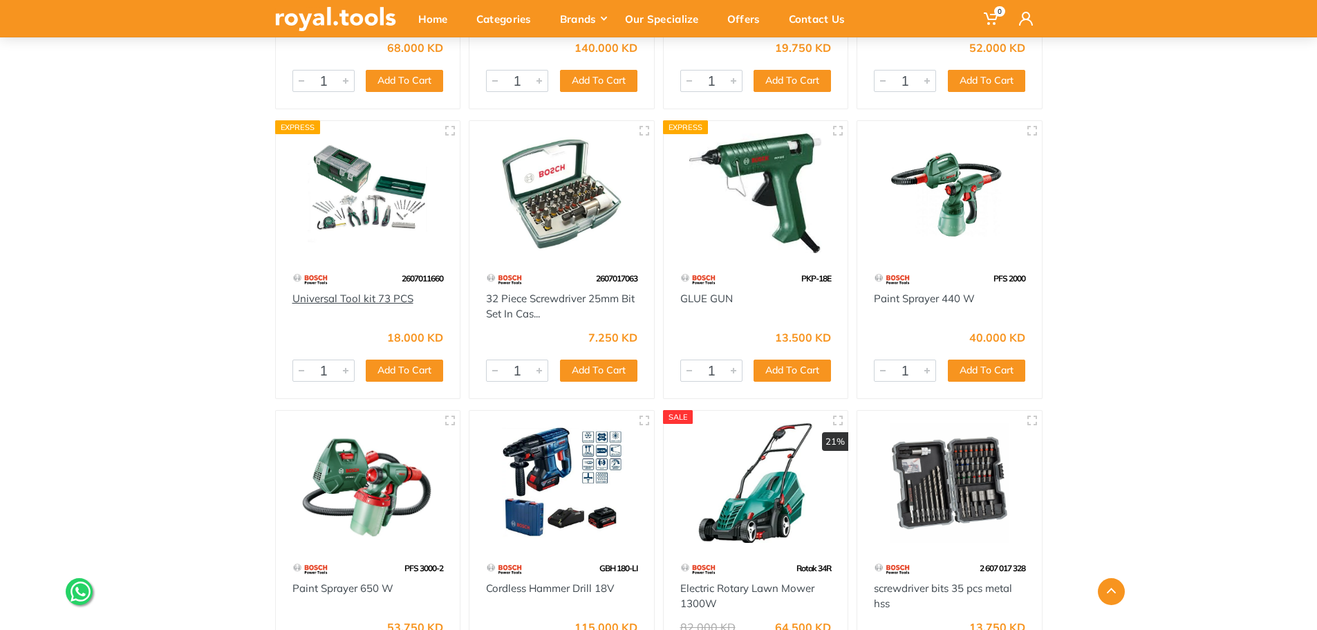
click at [344, 296] on link "Universal Tool kit 73 PCS" at bounding box center [353, 298] width 121 height 13
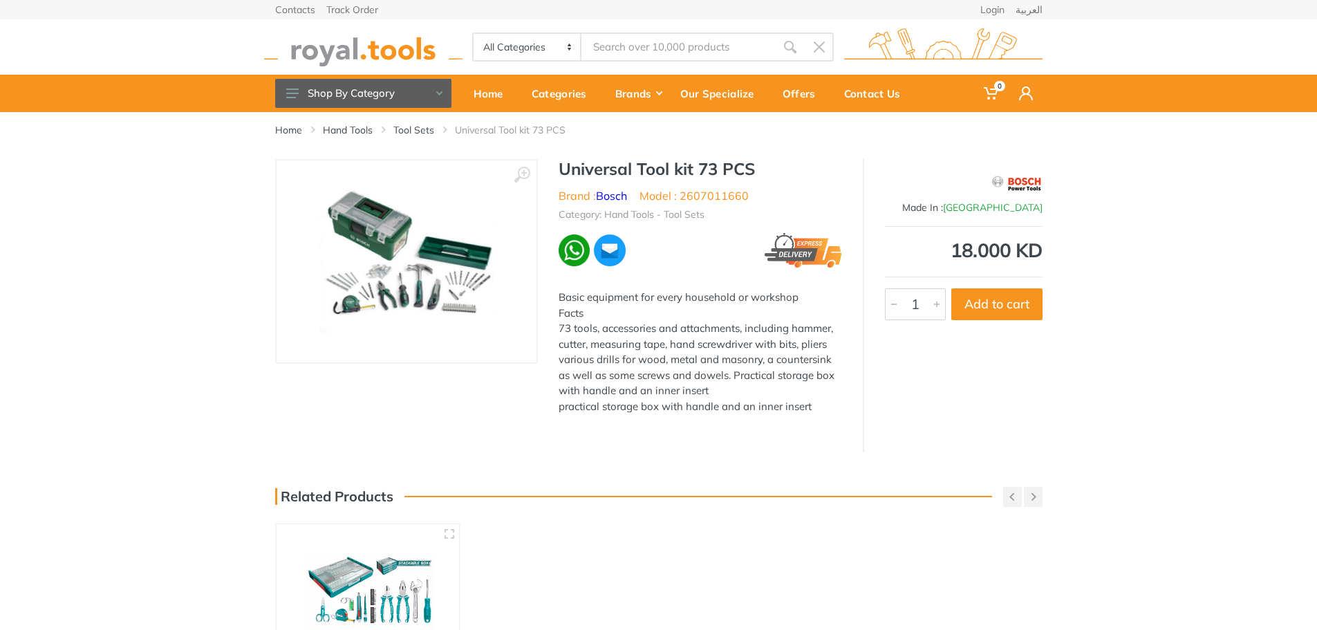
click at [401, 259] on img at bounding box center [407, 261] width 174 height 174
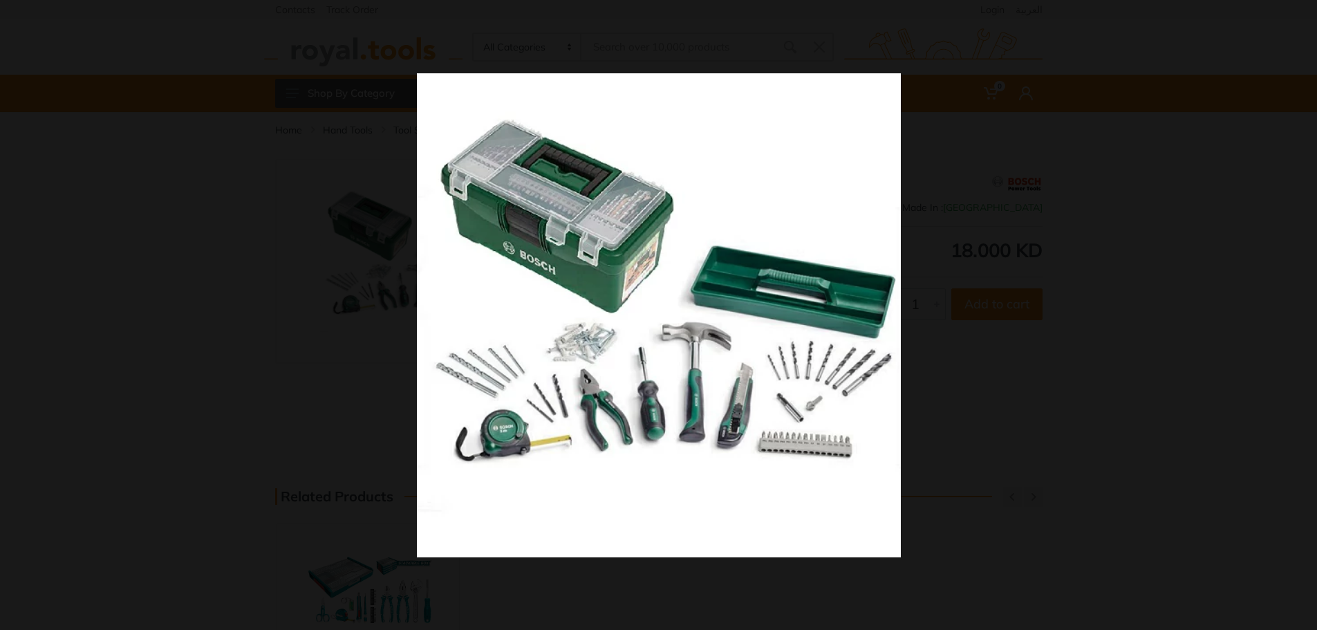
click at [1080, 322] on div at bounding box center [977, 341] width 1120 height 536
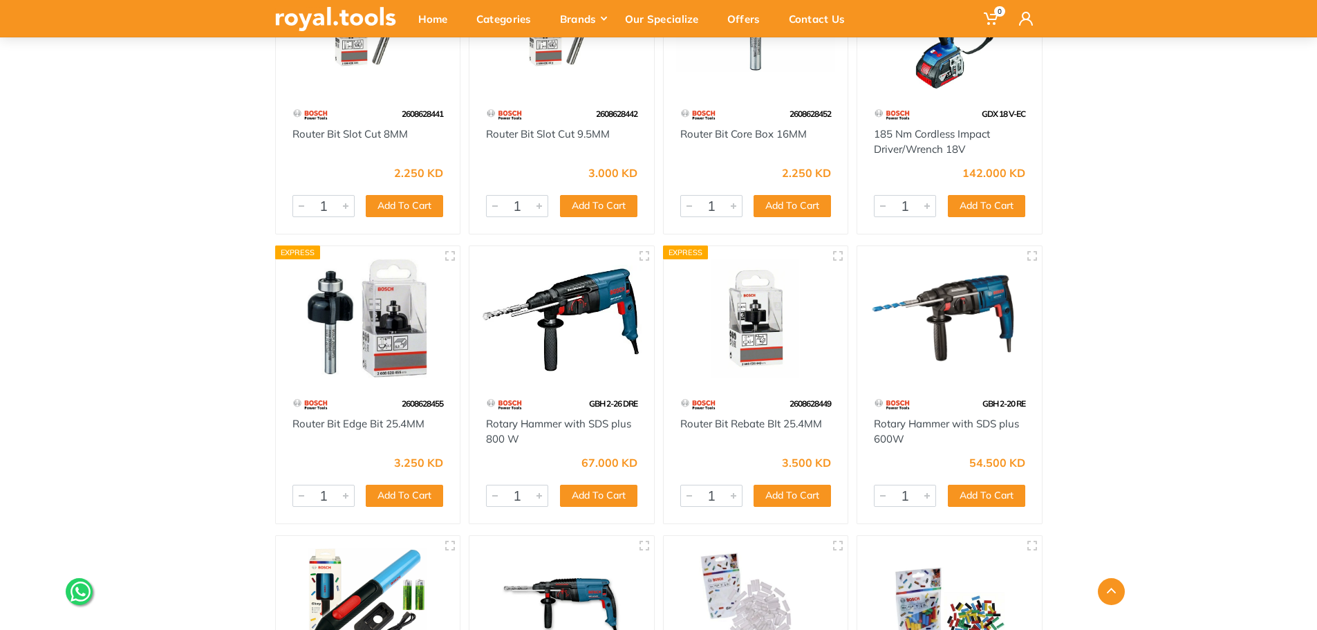
scroll to position [13302, 0]
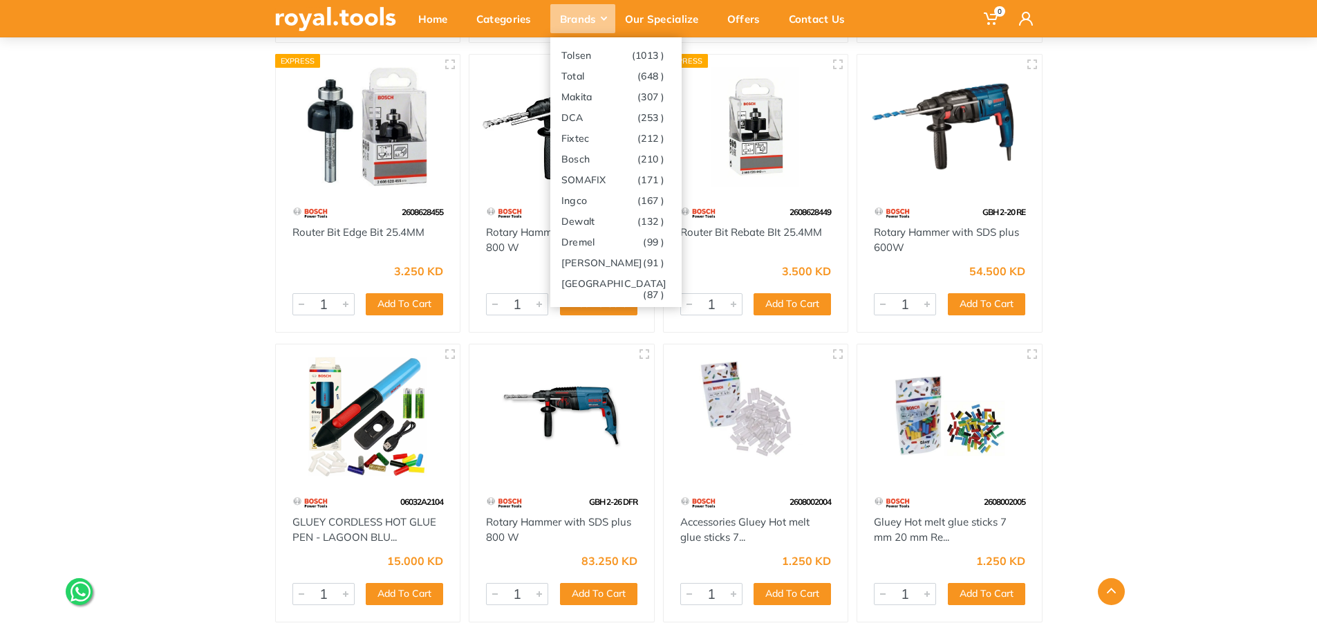
click at [598, 19] on div "Brands" at bounding box center [583, 18] width 65 height 29
click at [602, 265] on link "Stanley (91 )" at bounding box center [616, 262] width 131 height 21
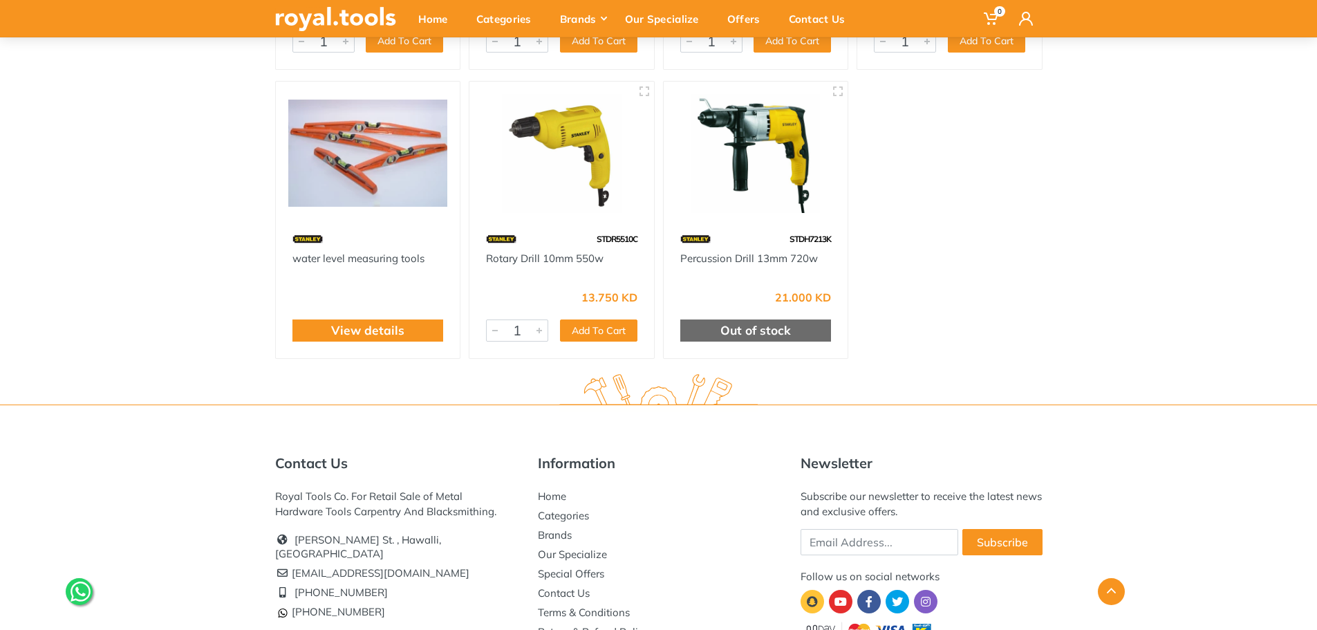
scroll to position [7278, 0]
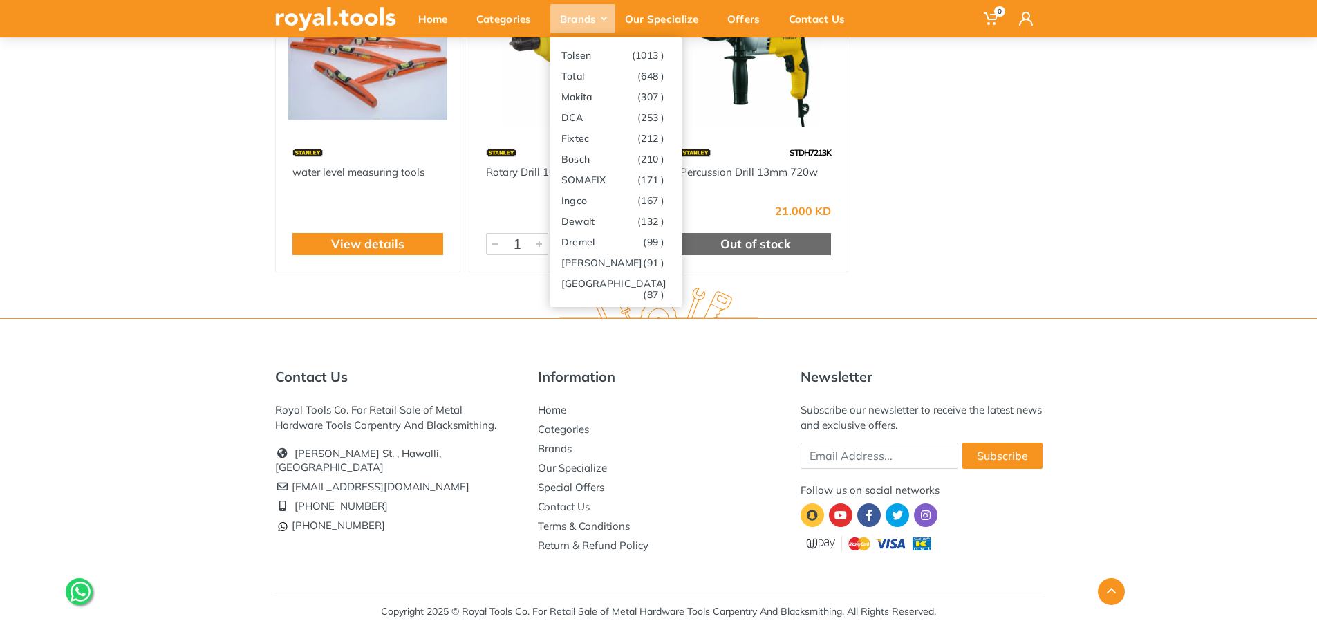
click at [579, 19] on div "Brands" at bounding box center [583, 18] width 65 height 29
click at [598, 186] on link "SOMAFIX (171 )" at bounding box center [616, 179] width 131 height 21
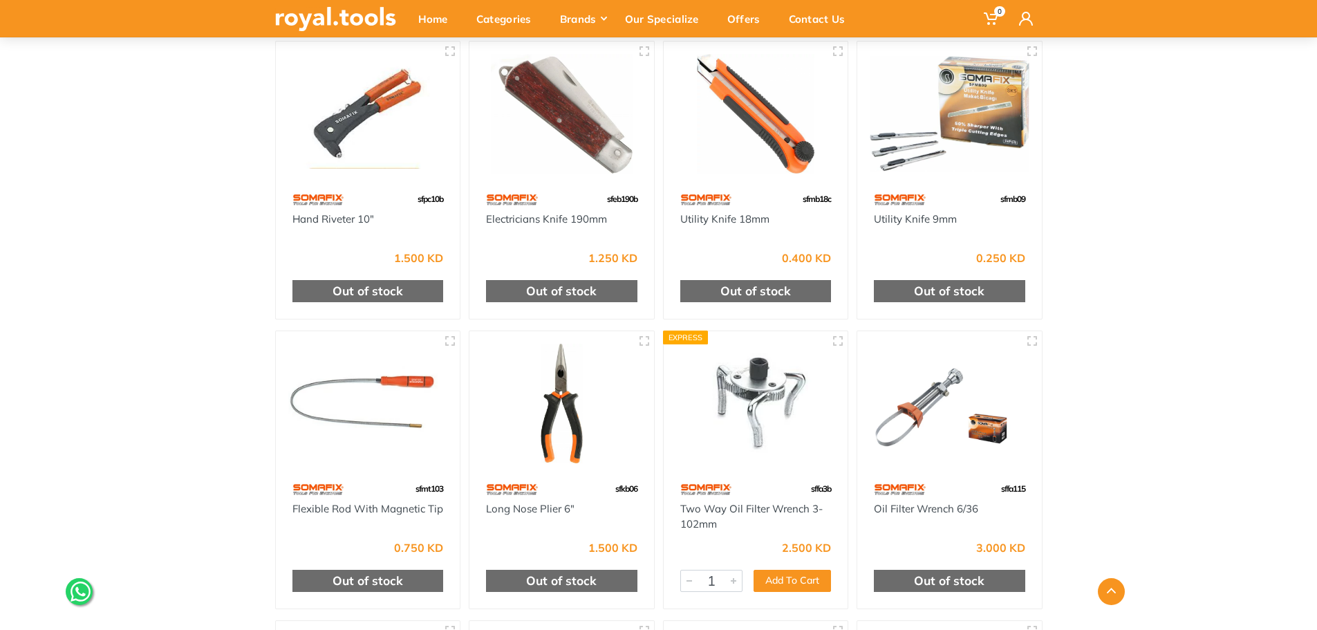
scroll to position [8103, 0]
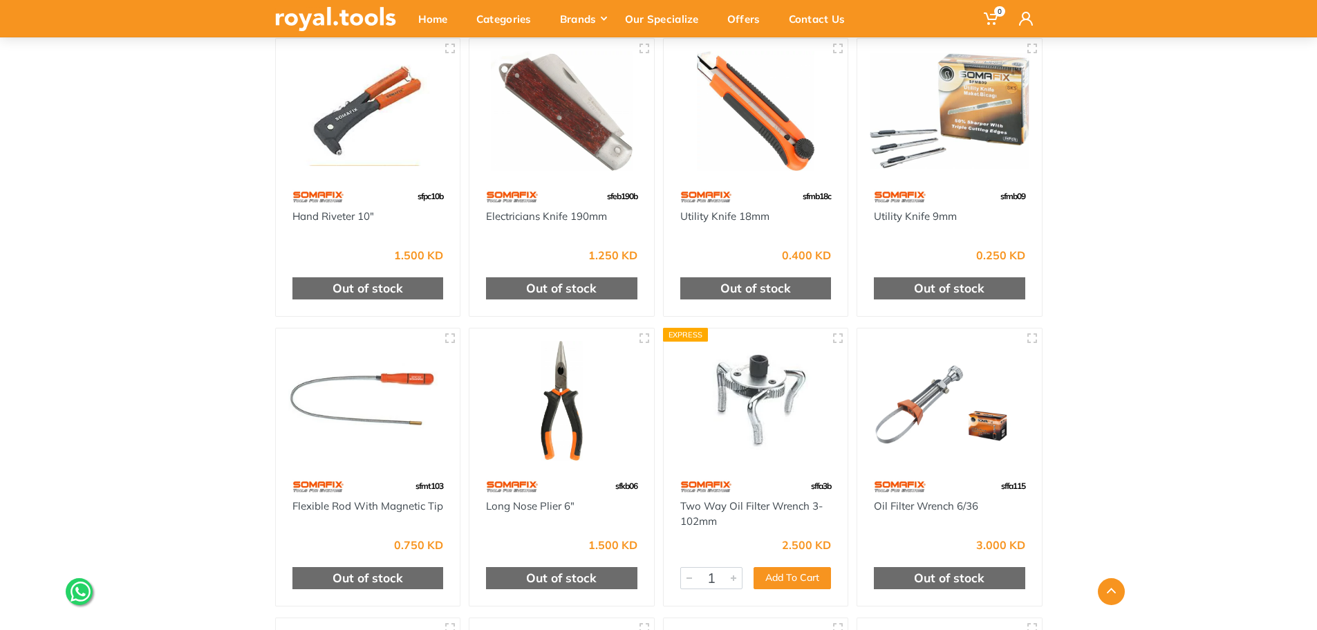
click at [573, 178] on div at bounding box center [562, 112] width 185 height 146
click at [572, 245] on div "1.250 KD" at bounding box center [561, 250] width 151 height 21
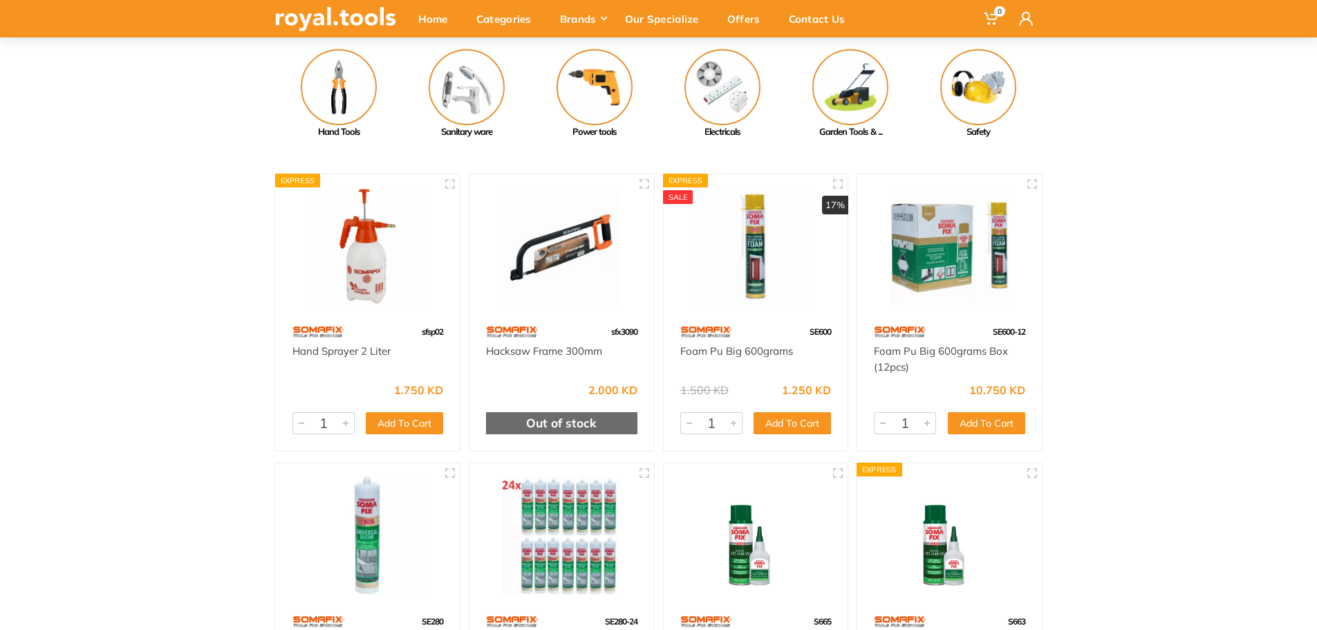
scroll to position [0, 0]
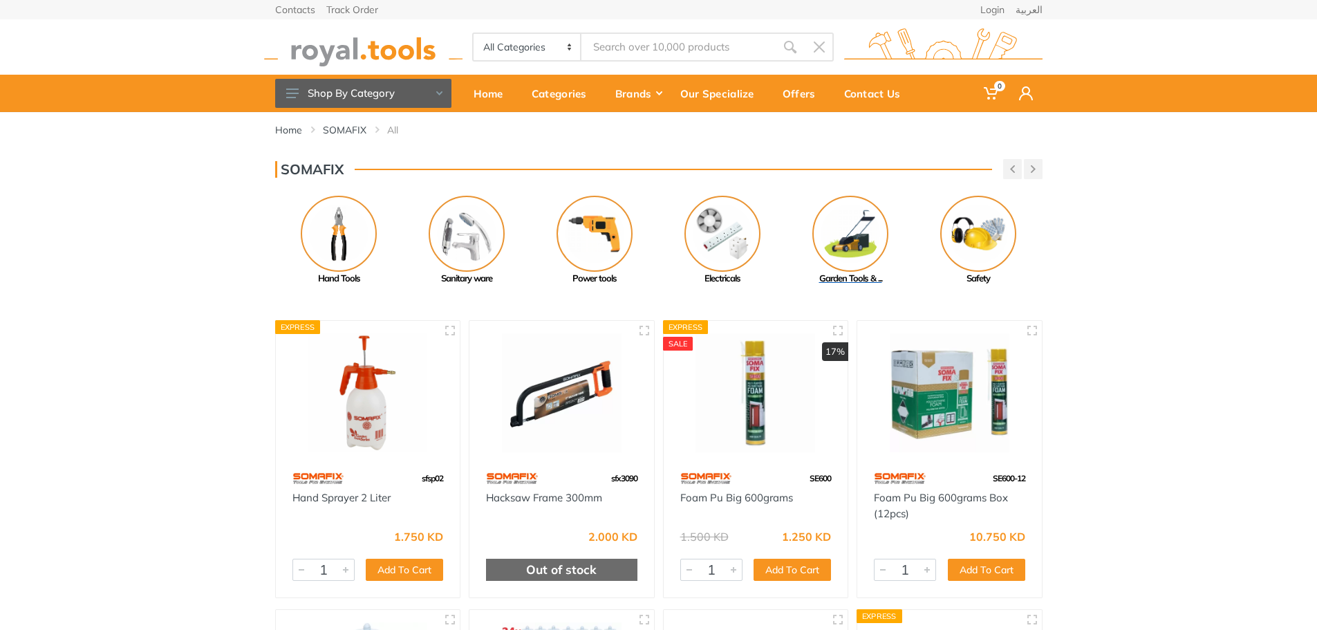
click at [859, 266] on img at bounding box center [851, 234] width 76 height 76
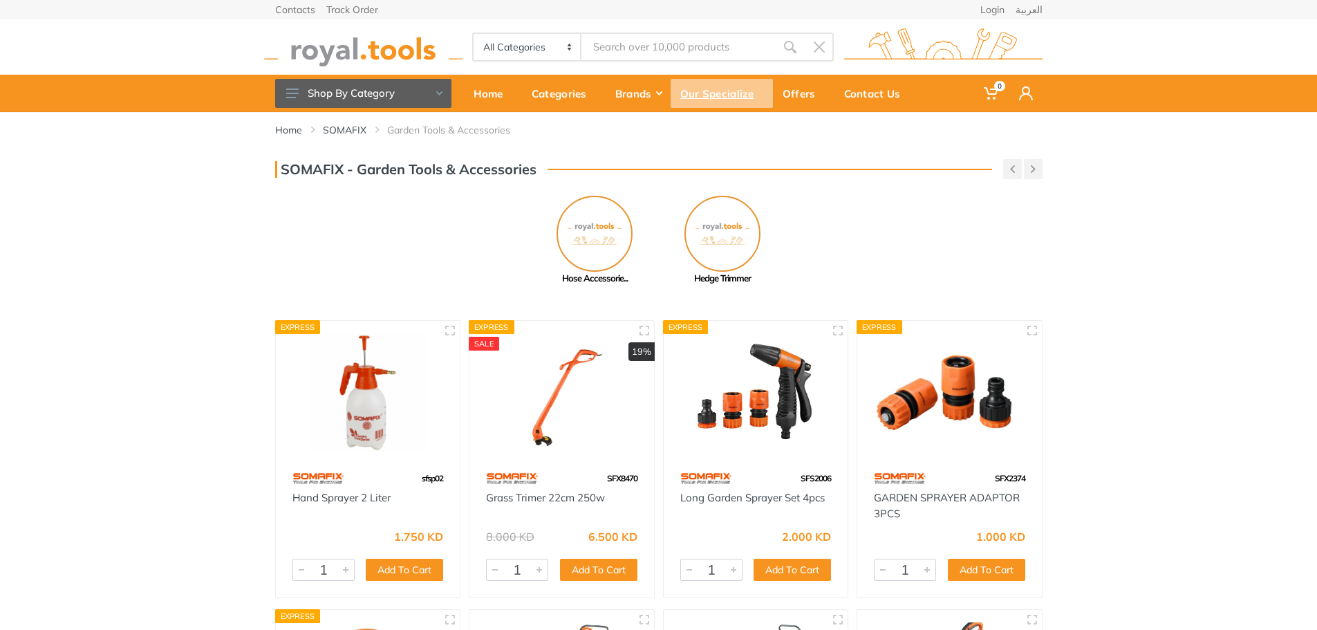
click at [735, 102] on div "Our Specialize" at bounding box center [722, 93] width 102 height 29
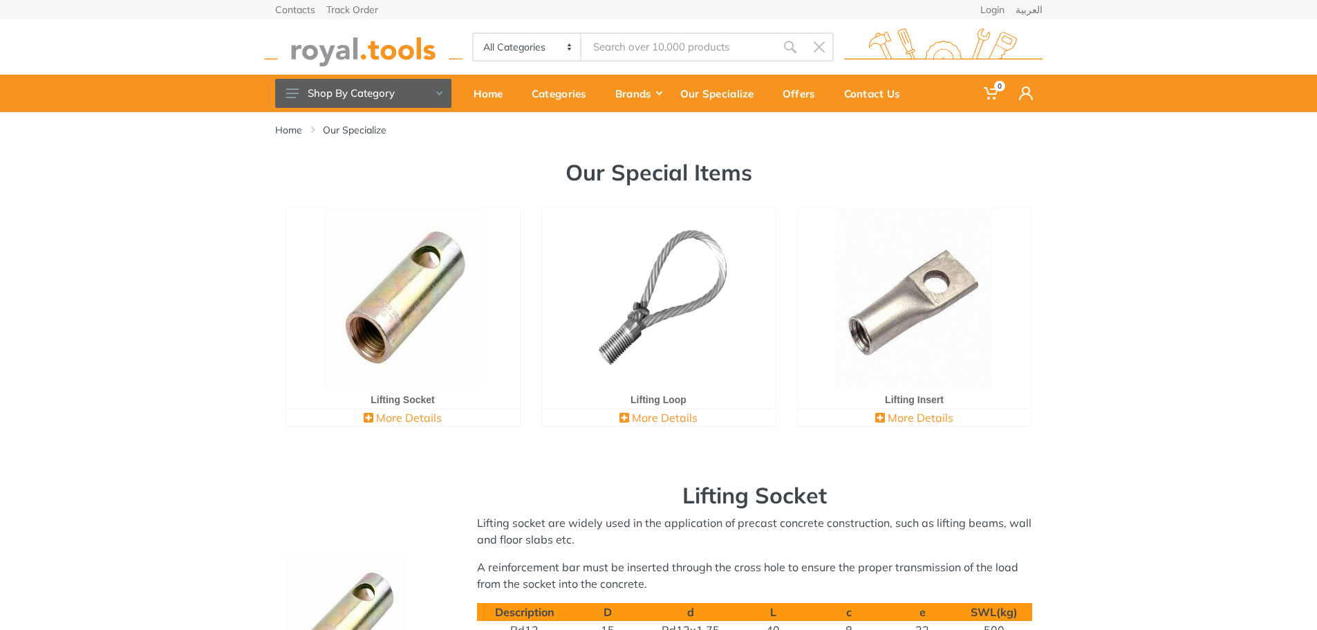
scroll to position [551, 0]
